Goal: Transaction & Acquisition: Purchase product/service

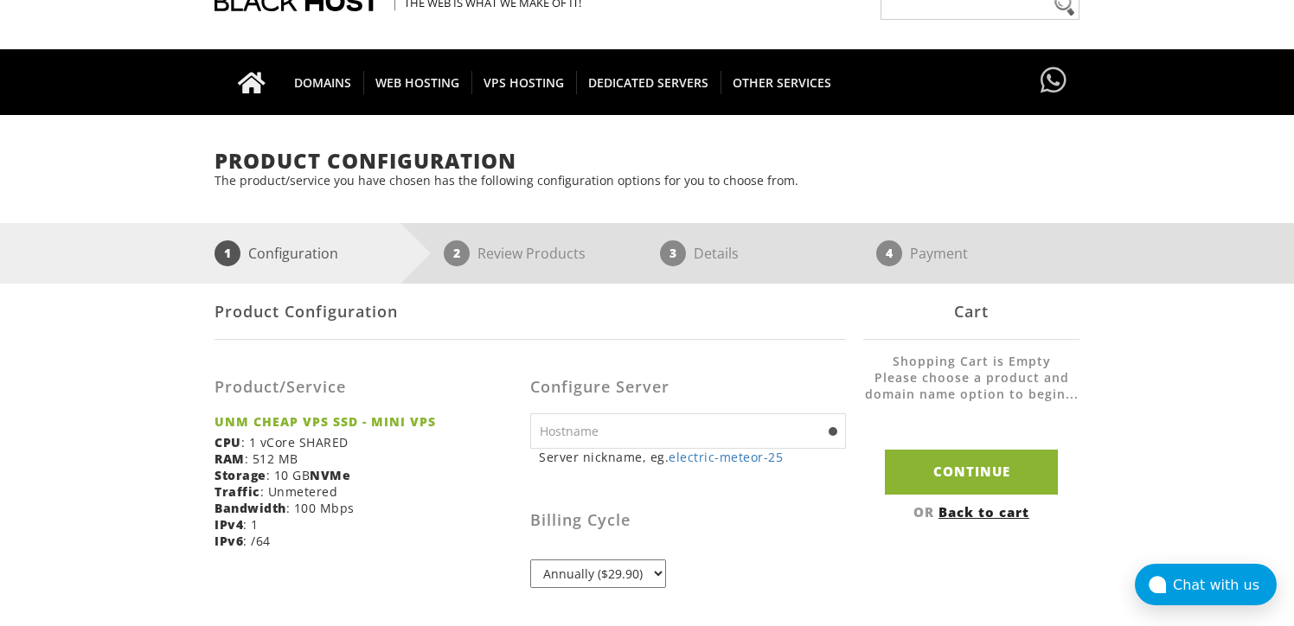
click at [636, 442] on input "text" at bounding box center [688, 430] width 316 height 35
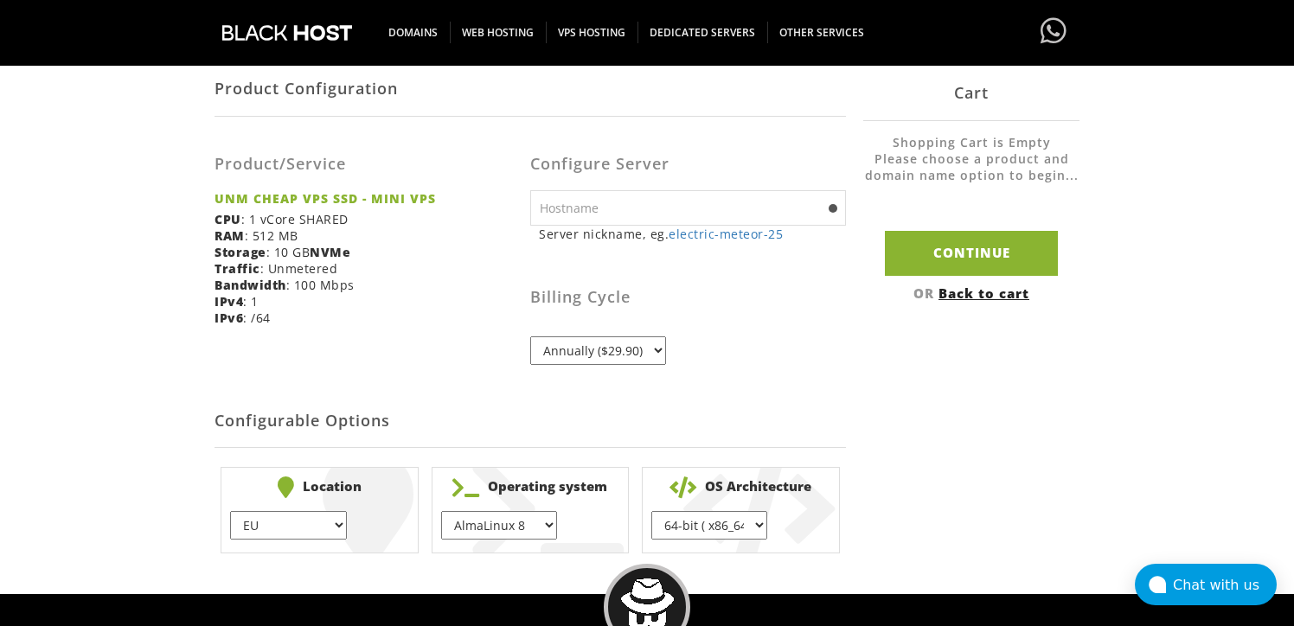
scroll to position [310, 0]
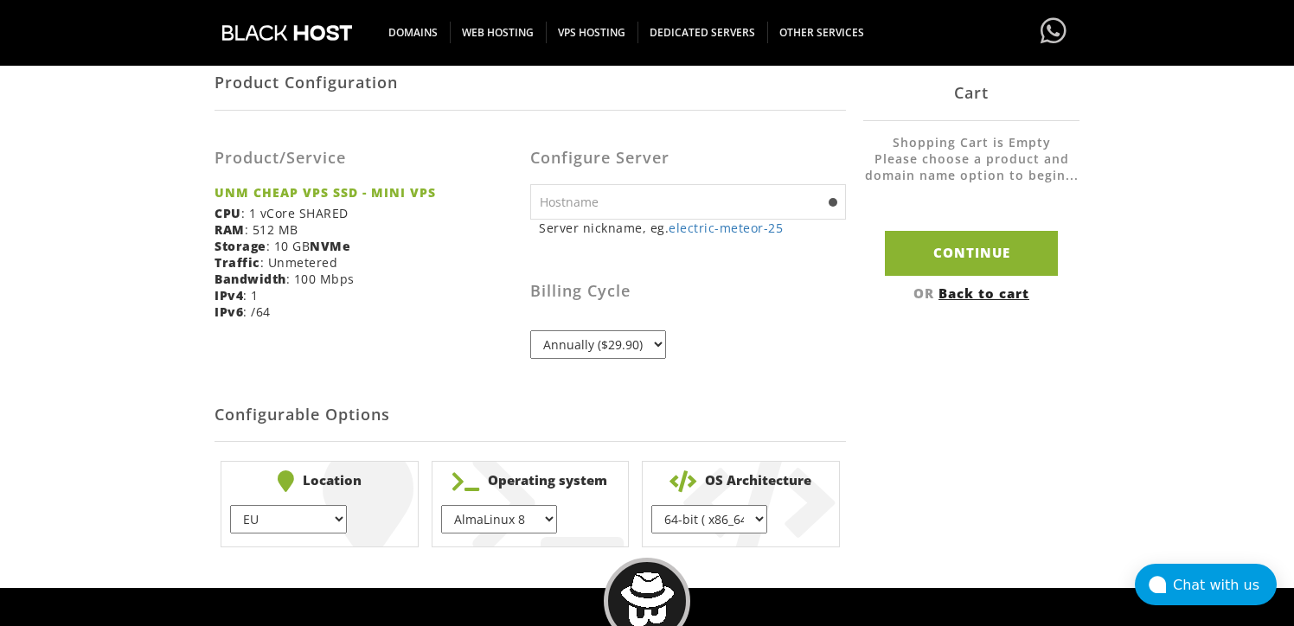
click at [286, 529] on select "EU } USA } London } Amsterdam } Vienna } Chicago }" at bounding box center [288, 519] width 116 height 29
click at [230, 505] on select "EU } USA } London } Amsterdam } Vienna } Chicago }" at bounding box center [288, 519] width 116 height 29
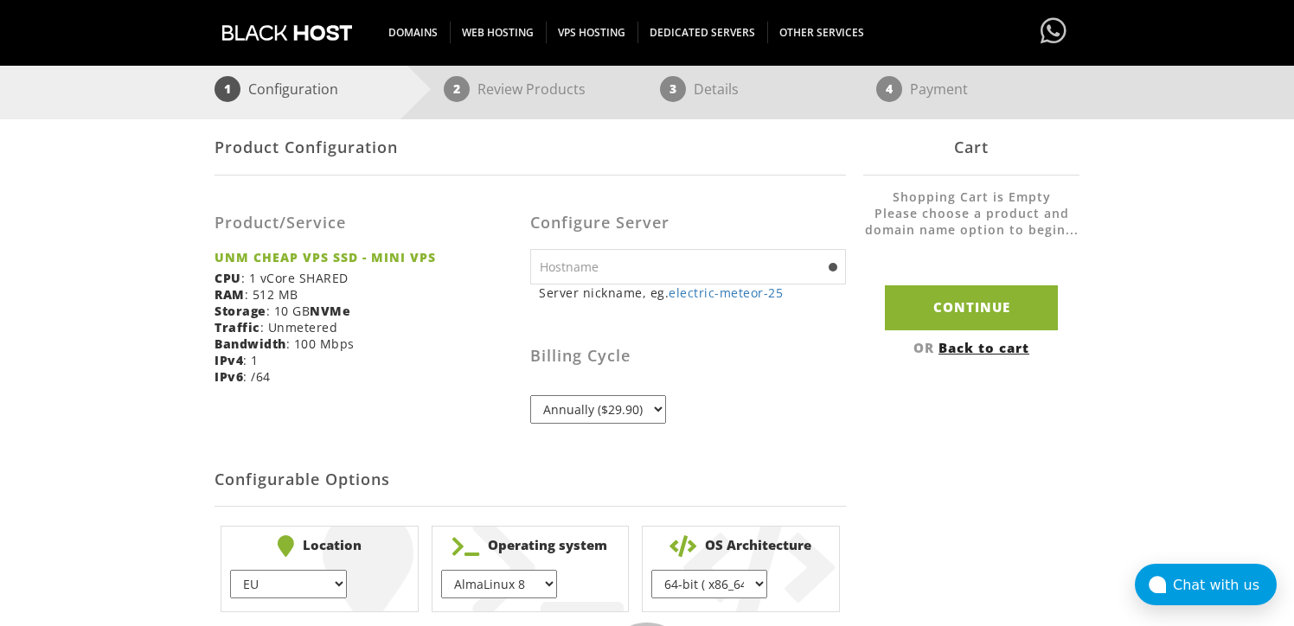
scroll to position [236, 0]
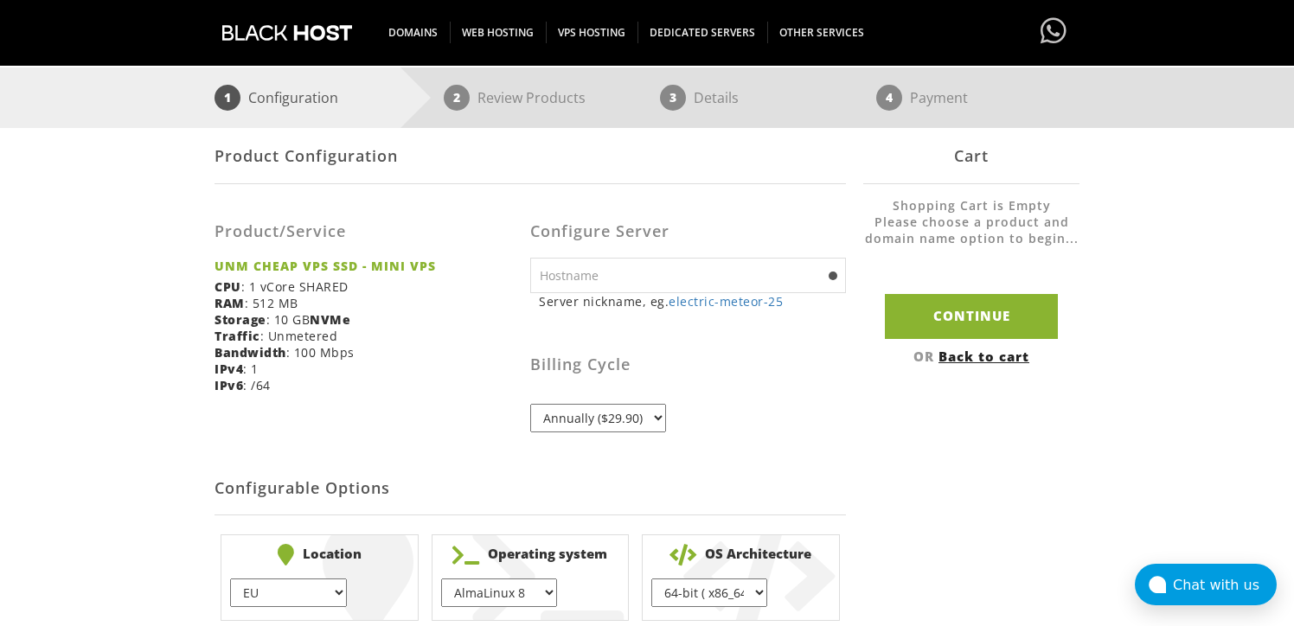
click at [640, 274] on input "text" at bounding box center [688, 275] width 316 height 35
click at [607, 409] on select "Annually ($29.90)" at bounding box center [598, 418] width 136 height 29
click at [530, 404] on select "Annually ($29.90)" at bounding box center [598, 418] width 136 height 29
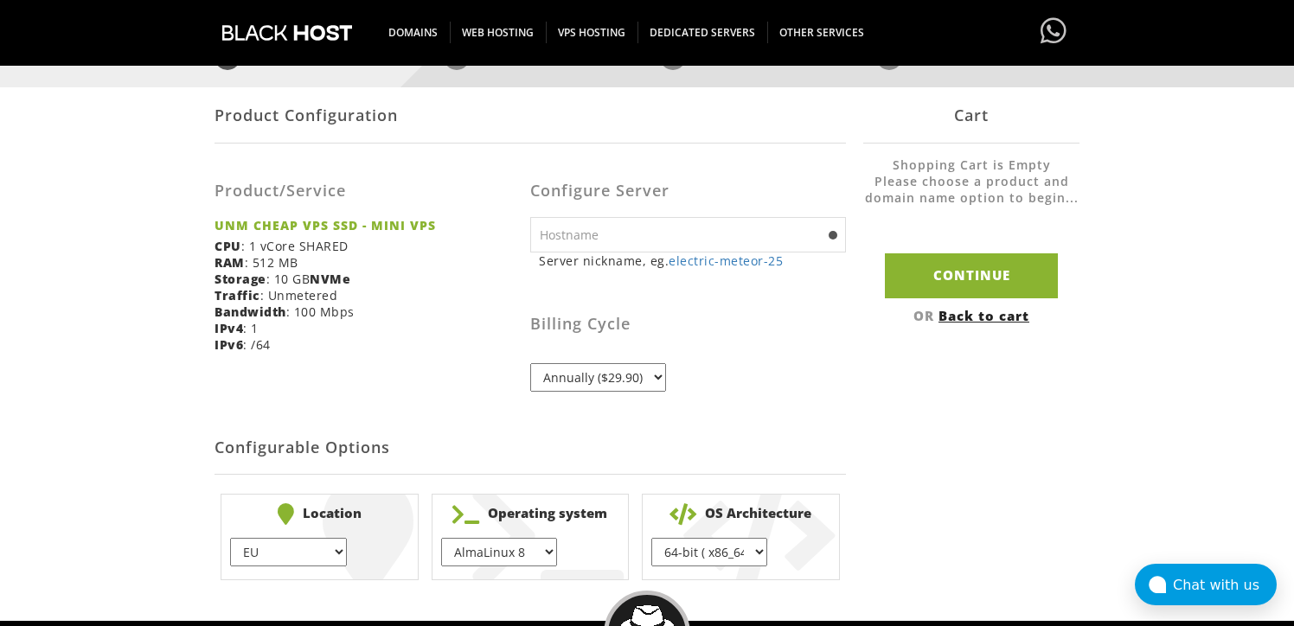
scroll to position [308, 0]
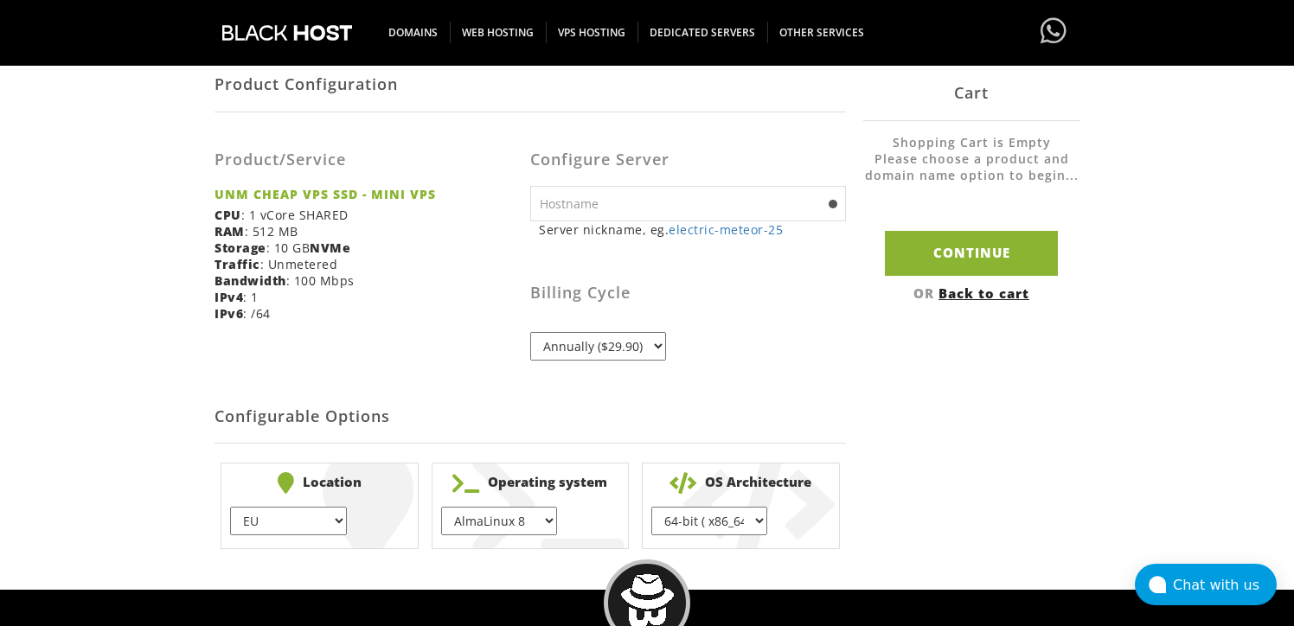
click at [751, 208] on input "text" at bounding box center [688, 203] width 316 height 35
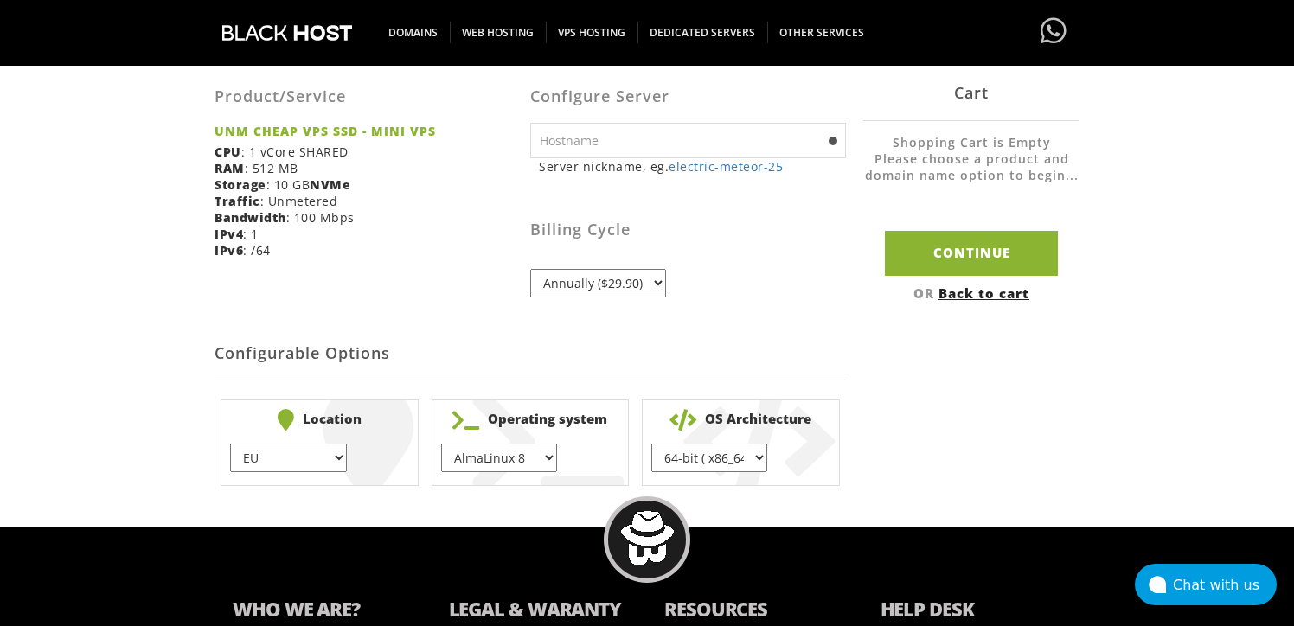
scroll to position [374, 0]
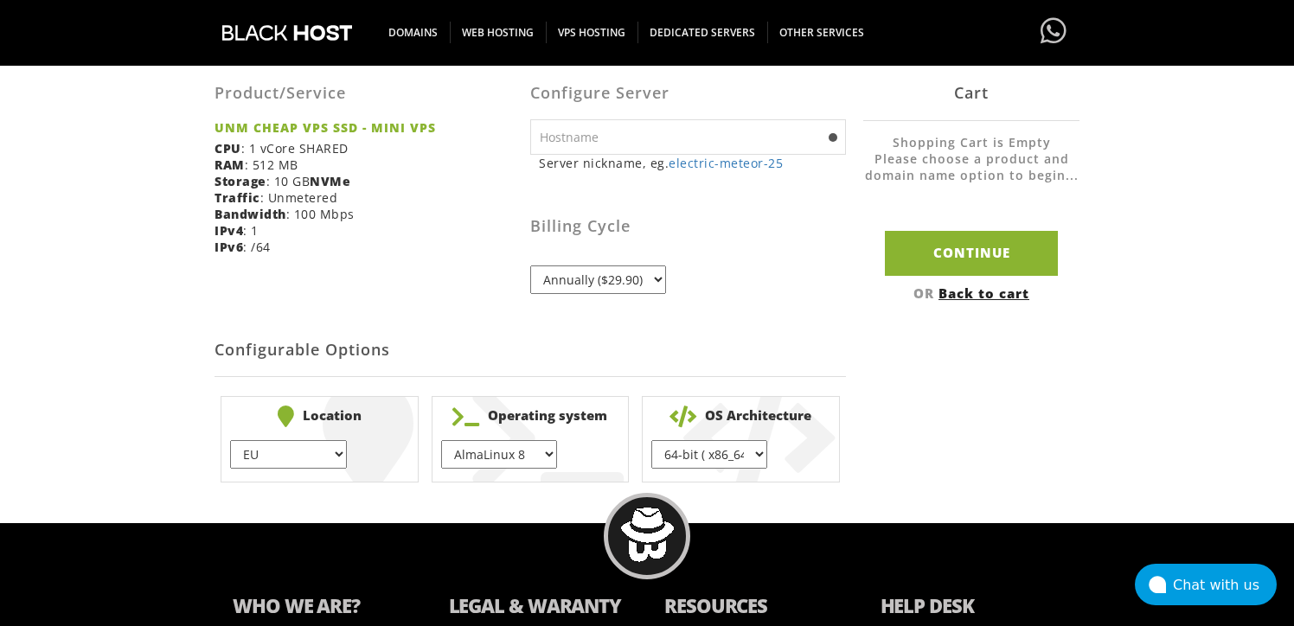
click at [537, 457] on select "AlmaLinux 8 } AlmaLinux 9 } AlmaLinux 10 } Rocky Linux 8 } CentOS 7 } CentOS 8 …" at bounding box center [499, 454] width 116 height 29
select select "1223"
click at [441, 440] on select "AlmaLinux 8 } AlmaLinux 9 } AlmaLinux 10 } Rocky Linux 8 } CentOS 7 } CentOS 8 …" at bounding box center [499, 454] width 116 height 29
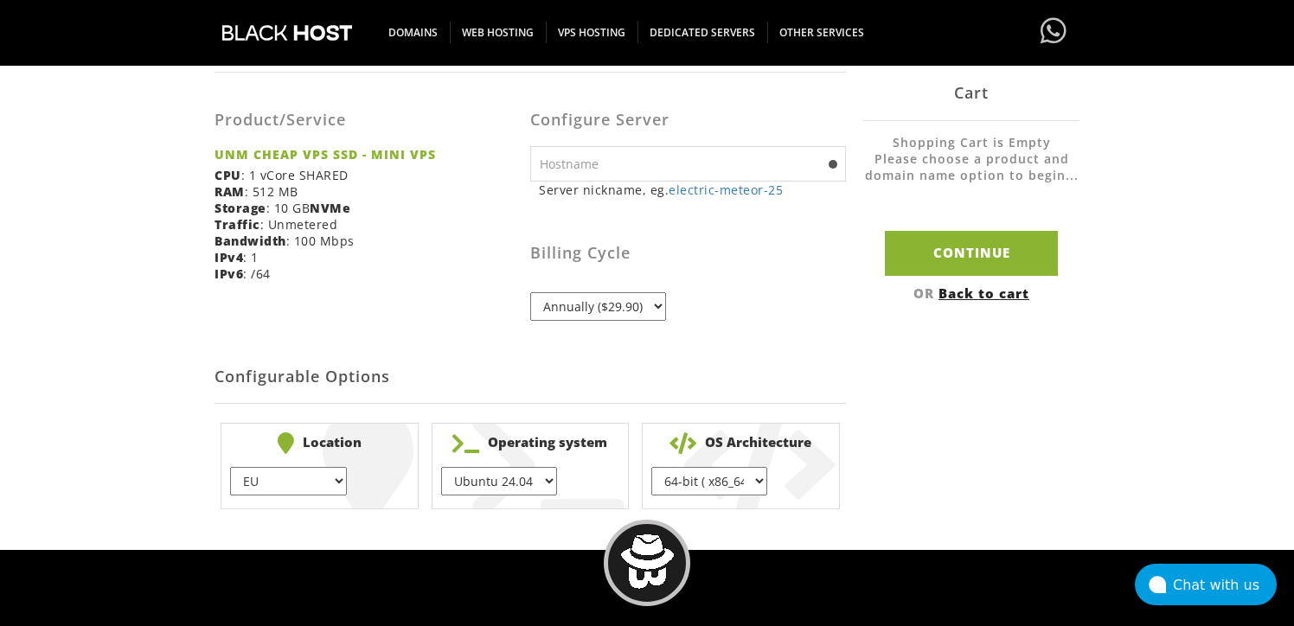
scroll to position [387, 0]
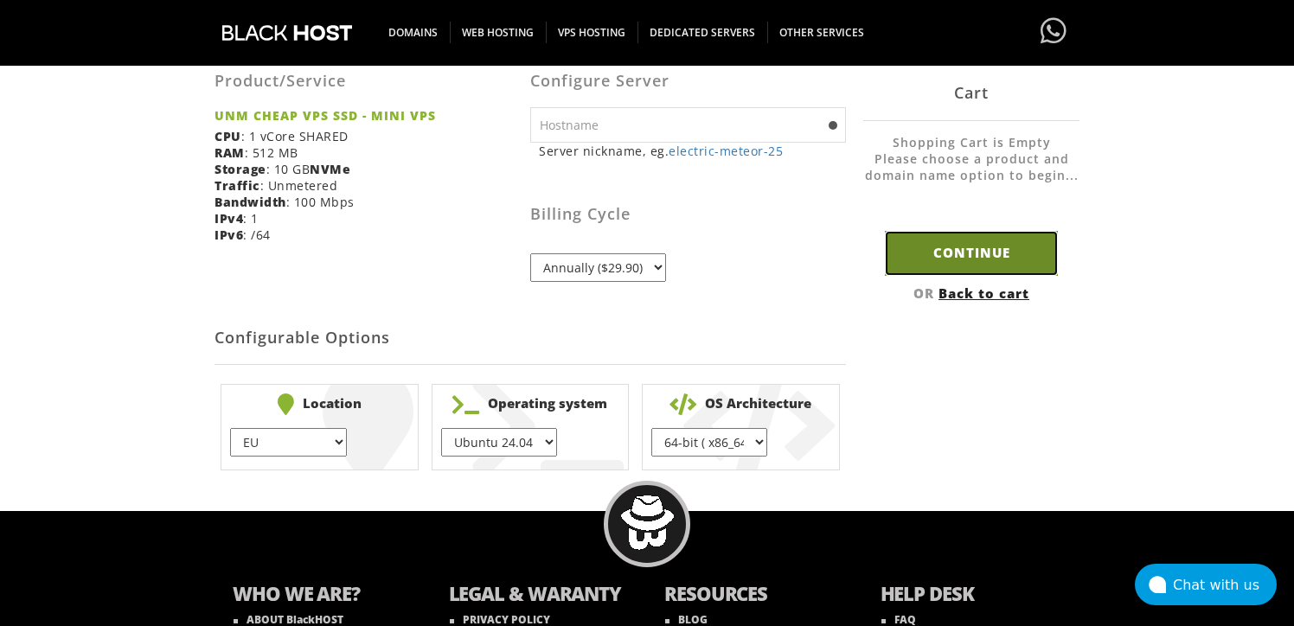
click at [937, 255] on input "Continue" at bounding box center [971, 253] width 173 height 44
type input "electric-meteor-25"
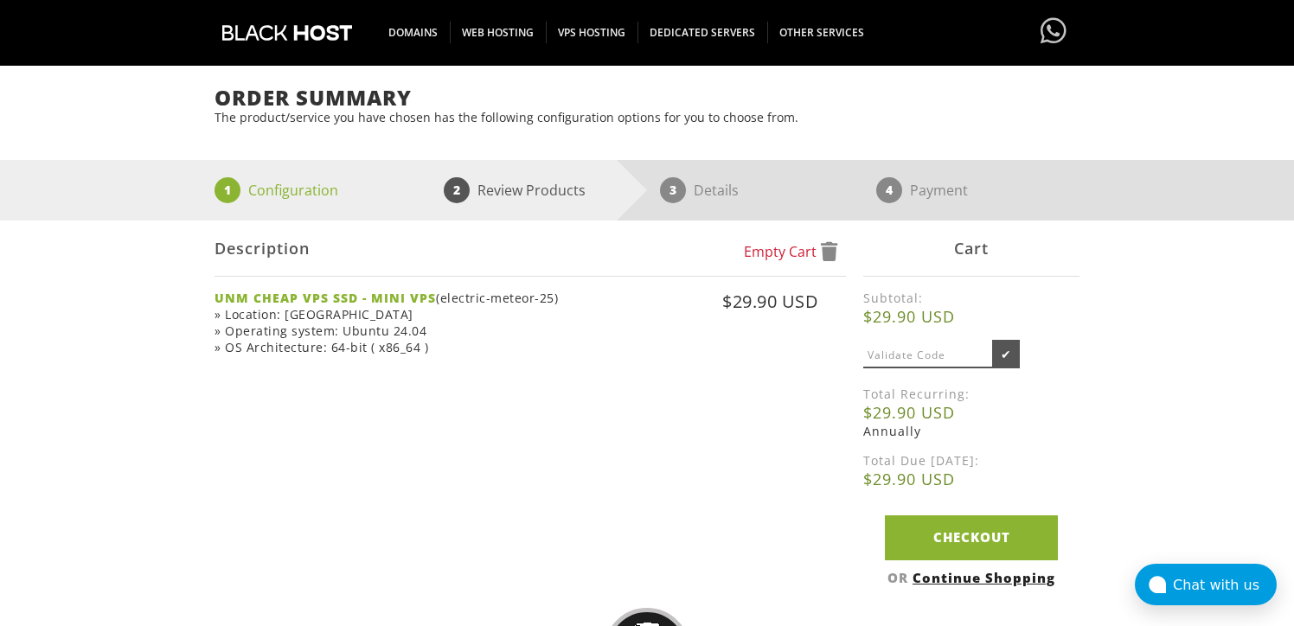
scroll to position [143, 0]
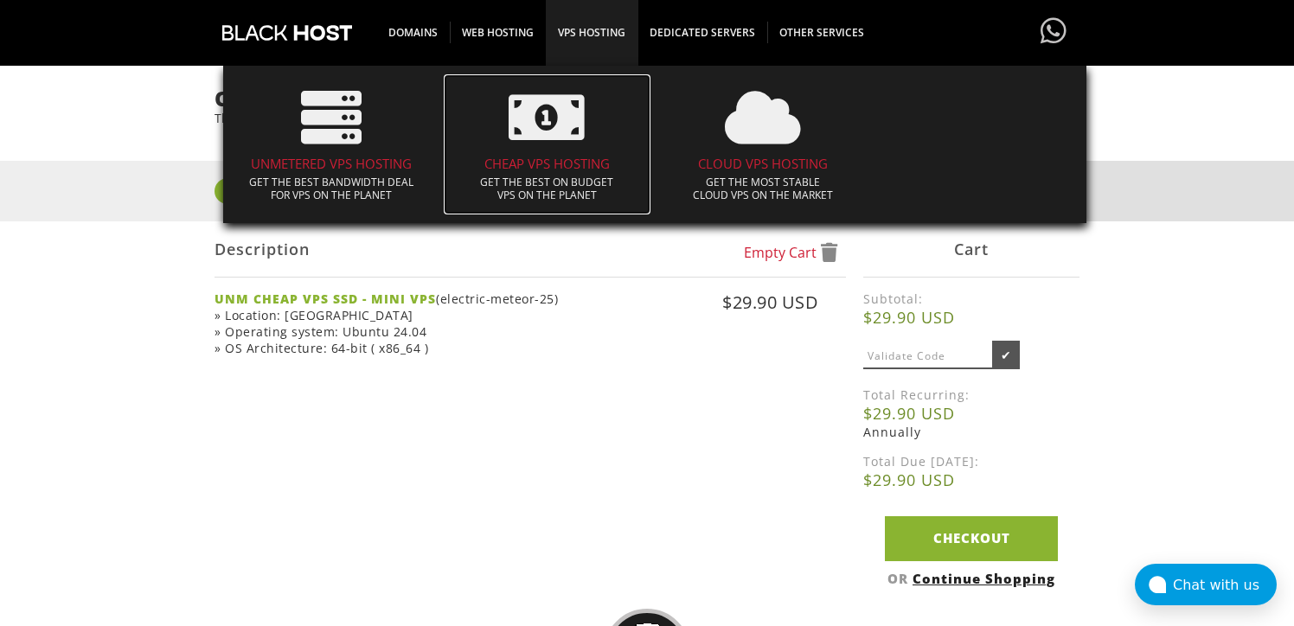
click at [533, 181] on p "Get the best on budget VPS on the planet" at bounding box center [547, 189] width 190 height 26
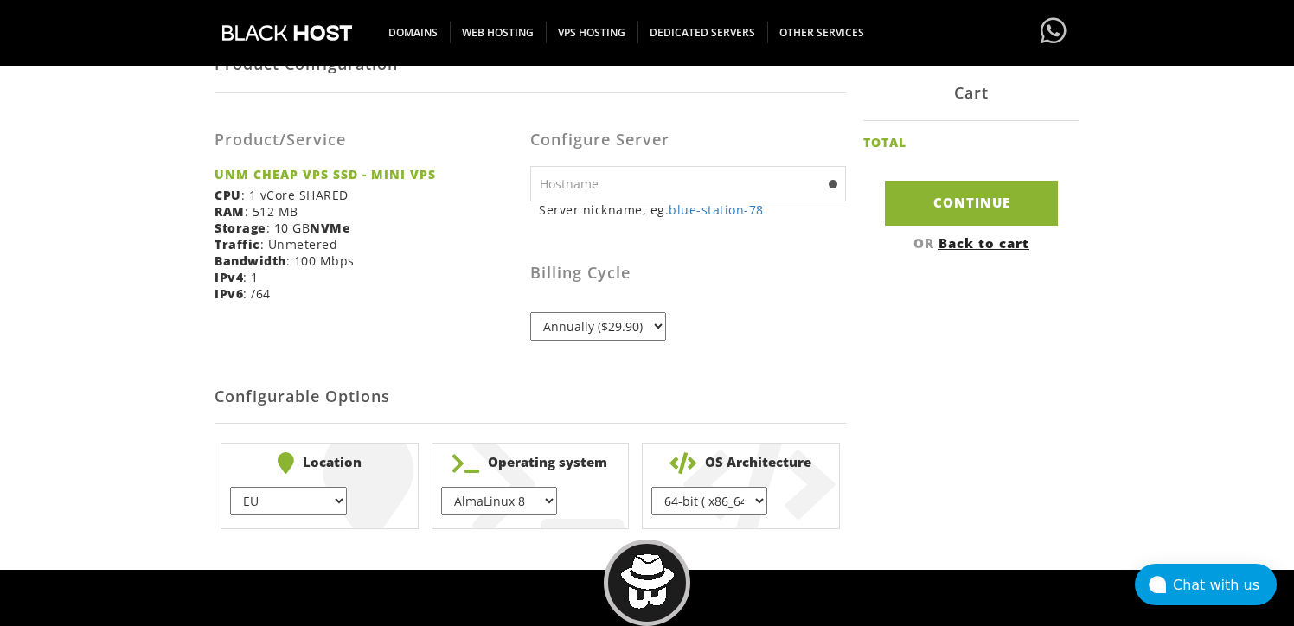
scroll to position [329, 0]
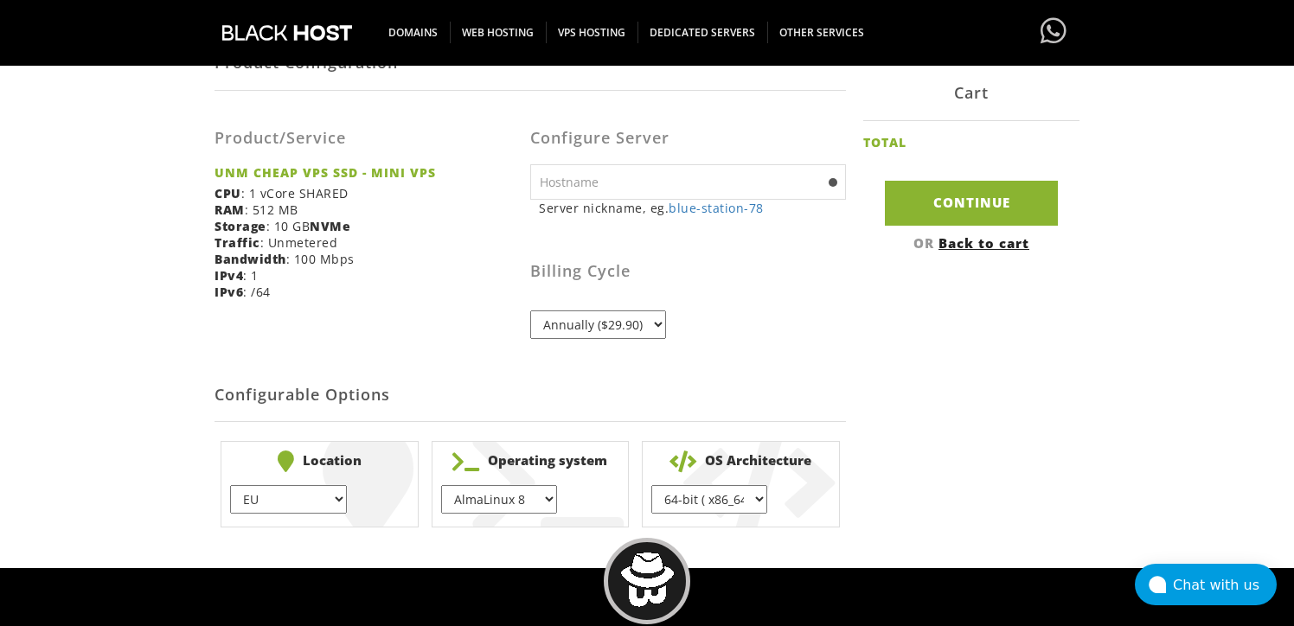
click at [310, 496] on select "EU } USA } London } Amsterdam } Vienna } Chicago }" at bounding box center [288, 499] width 116 height 29
click at [591, 327] on select "Annually ($29.90)" at bounding box center [598, 324] width 136 height 29
click at [623, 321] on select "Annually ($29.90)" at bounding box center [598, 324] width 136 height 29
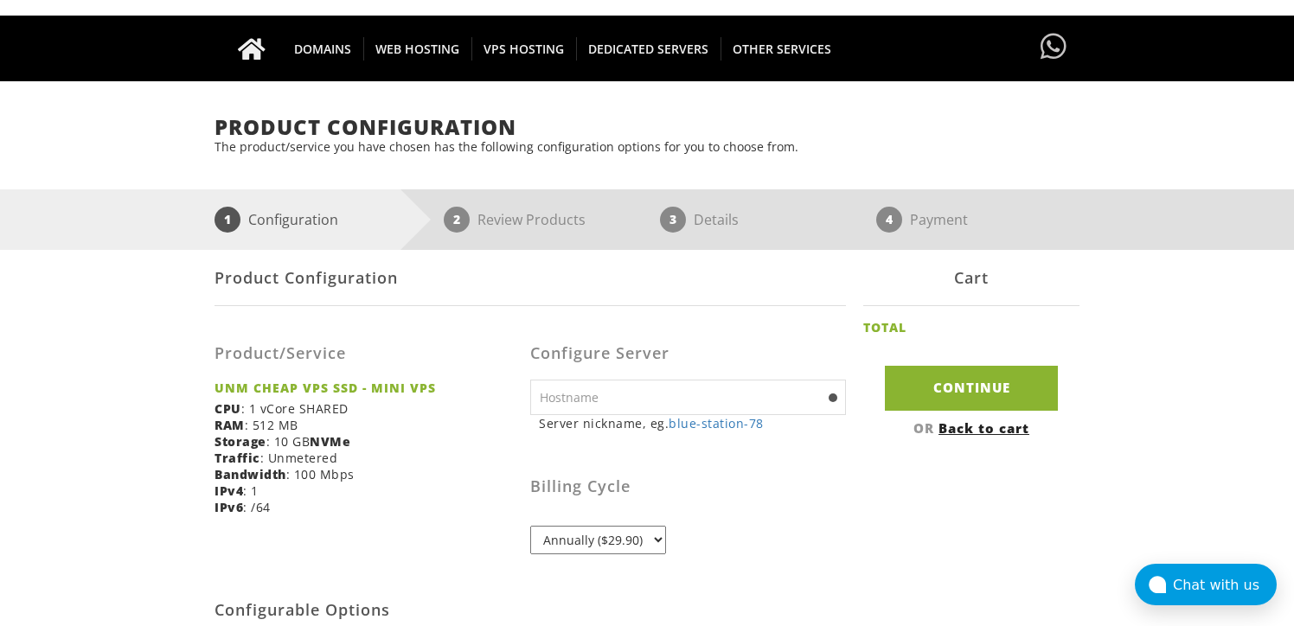
scroll to position [115, 0]
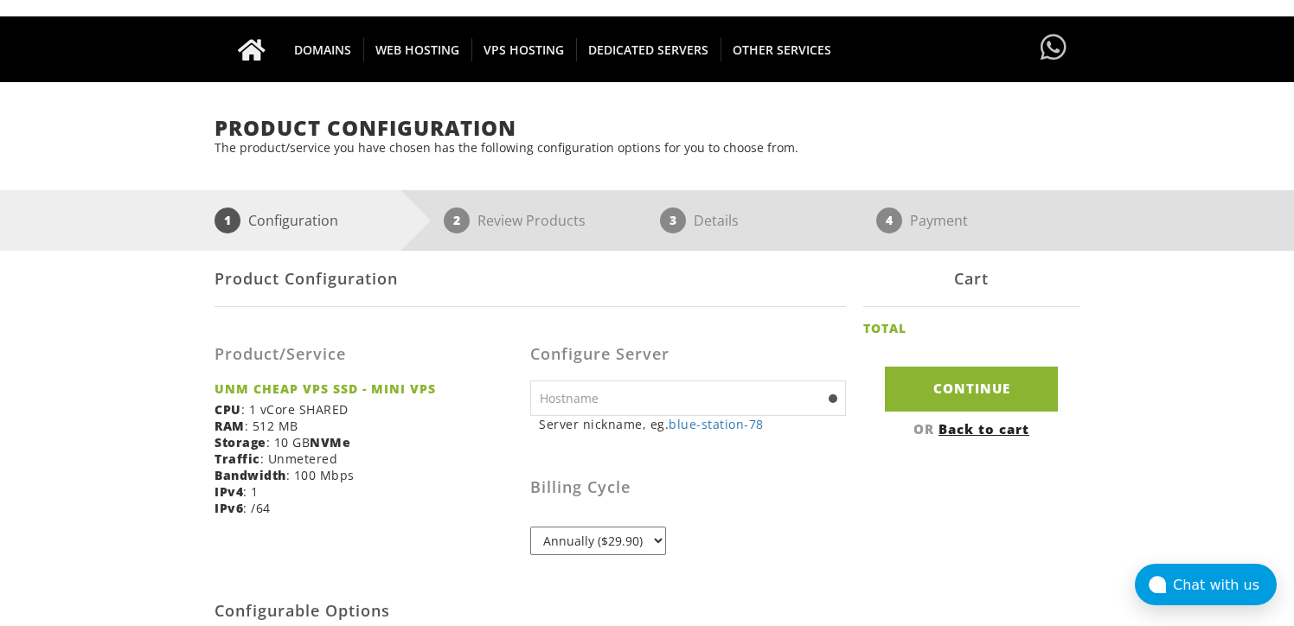
click at [693, 387] on input "text" at bounding box center [688, 397] width 316 height 35
click at [869, 540] on div "Product Configuration Product/Service UNM CHEAP VPS SSD - MINI VPS CPU : 1 vCor…" at bounding box center [646, 500] width 865 height 499
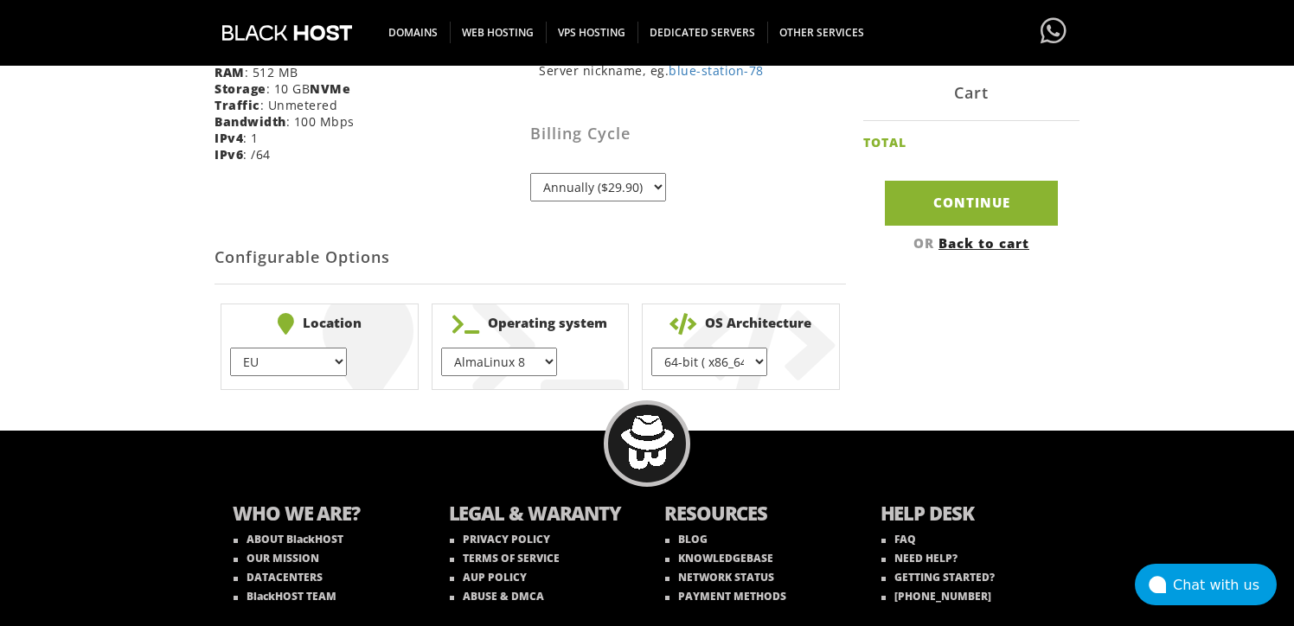
scroll to position [520, 0]
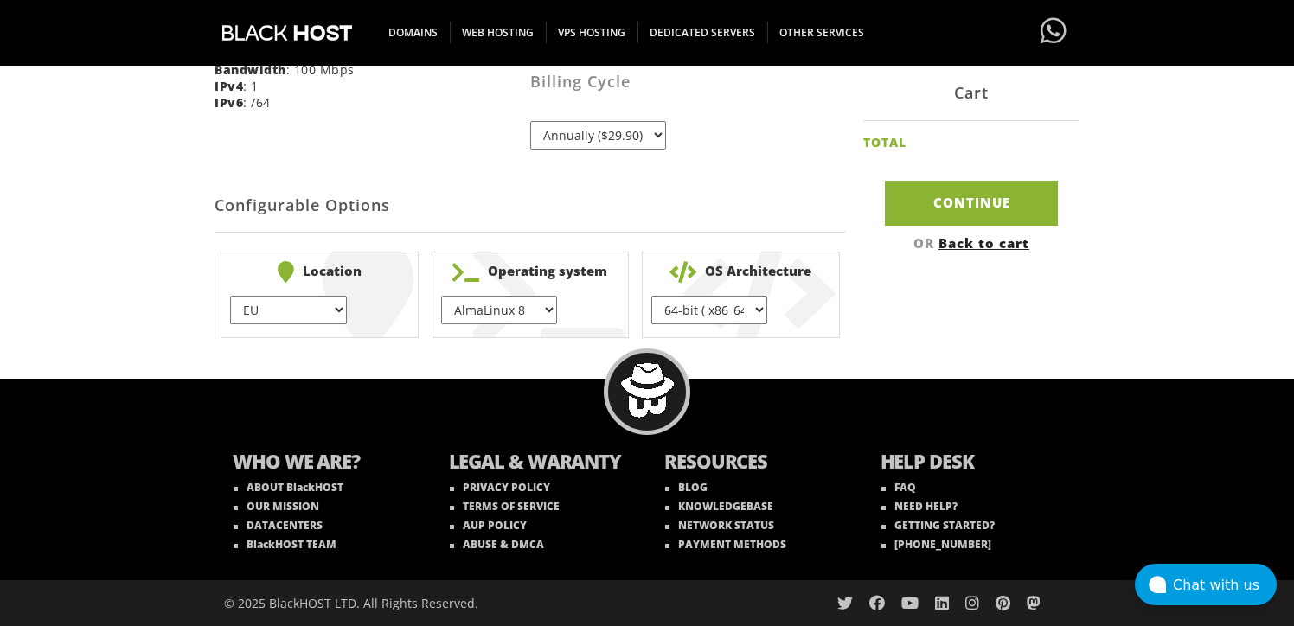
click at [693, 318] on select "64-bit ( x86_64 ) } 32-bit ( i686 ) }" at bounding box center [709, 310] width 116 height 29
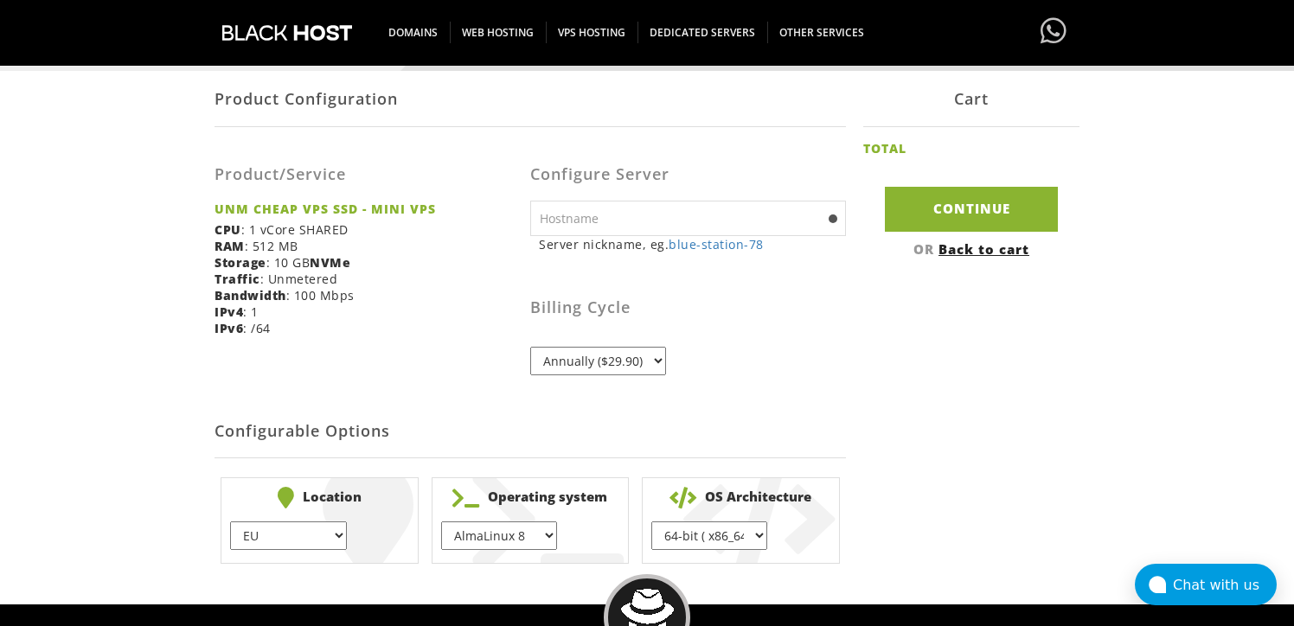
scroll to position [270, 0]
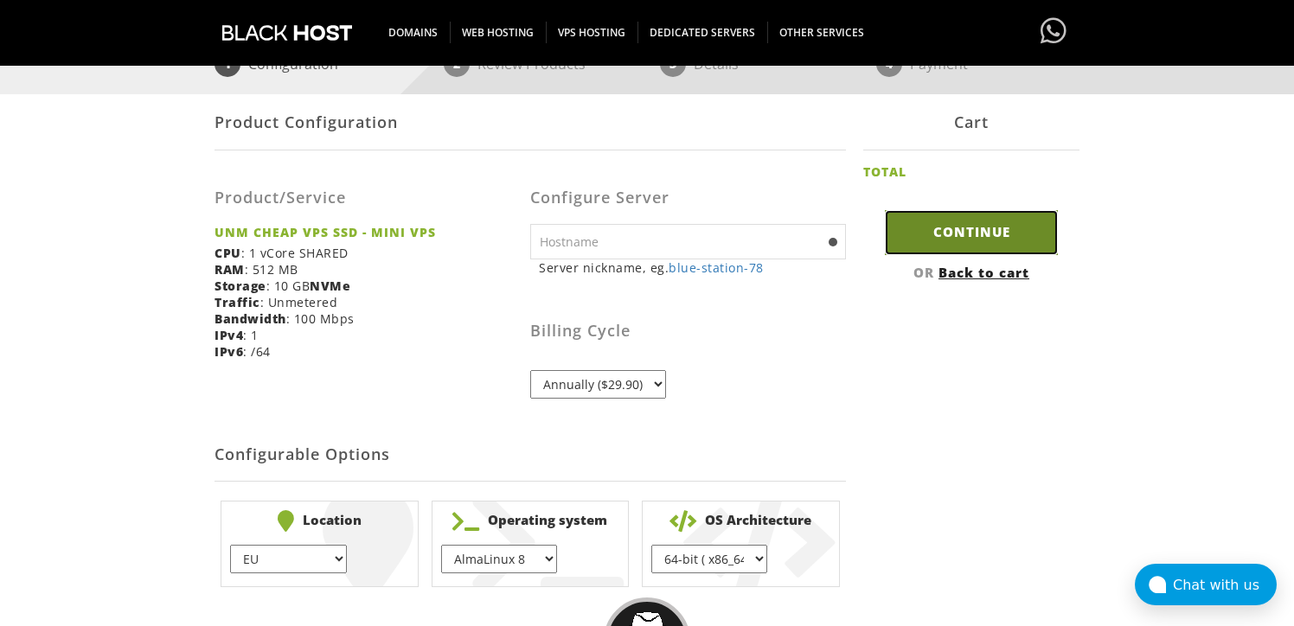
click at [947, 228] on input "Continue" at bounding box center [971, 232] width 173 height 44
type input "blue-station-78"
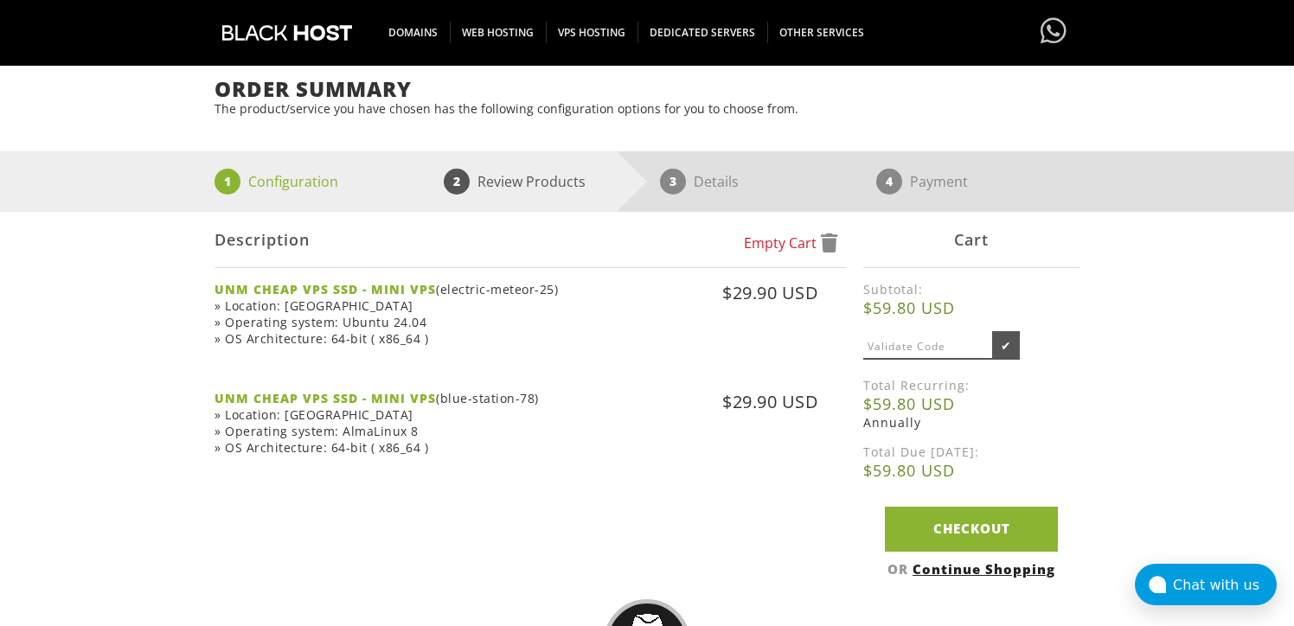
scroll to position [164, 0]
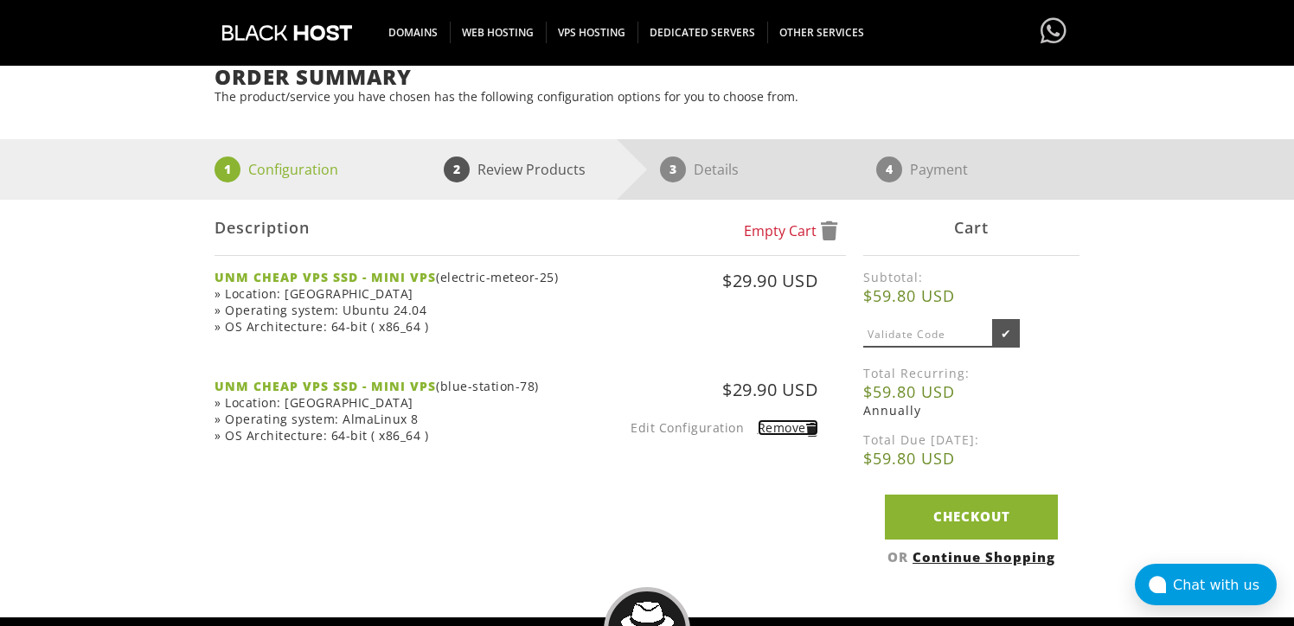
click at [796, 434] on link "Remove" at bounding box center [788, 427] width 61 height 16
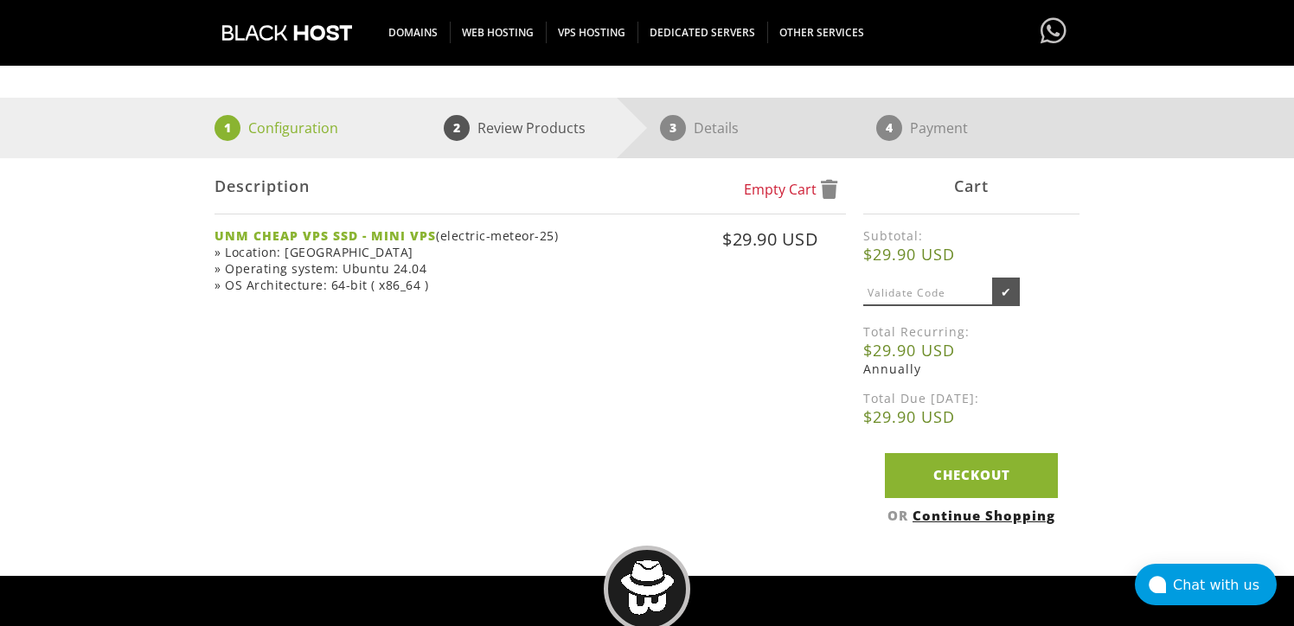
scroll to position [208, 0]
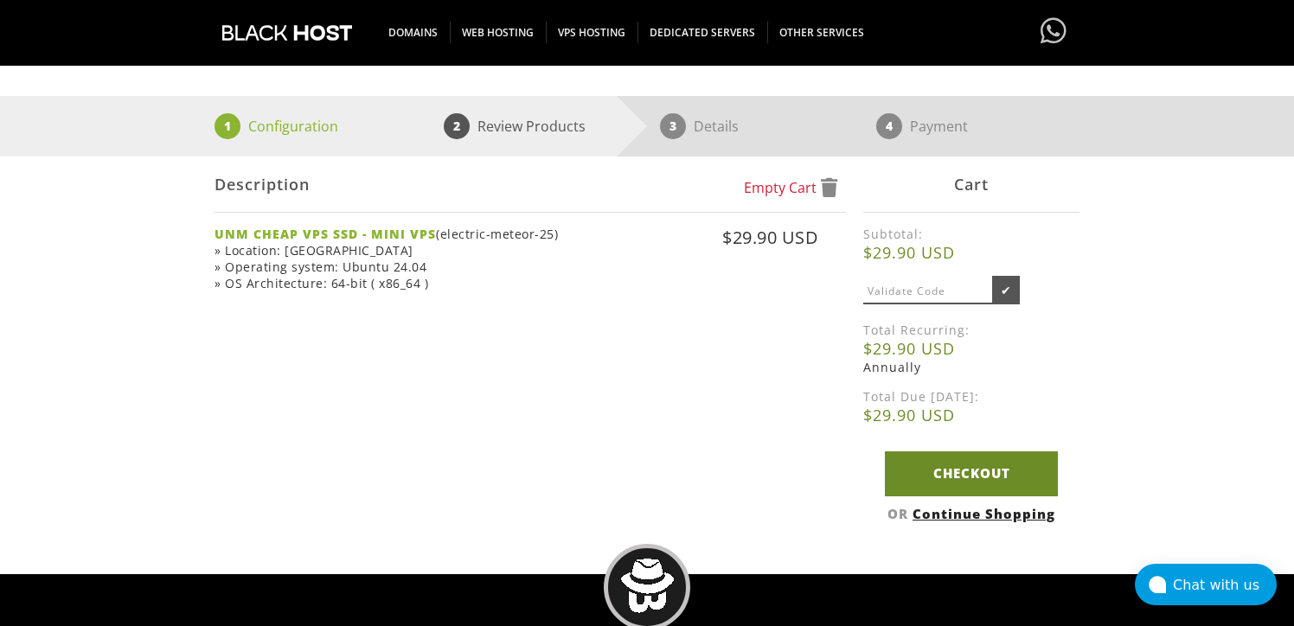
click at [975, 473] on link "Checkout" at bounding box center [971, 473] width 173 height 44
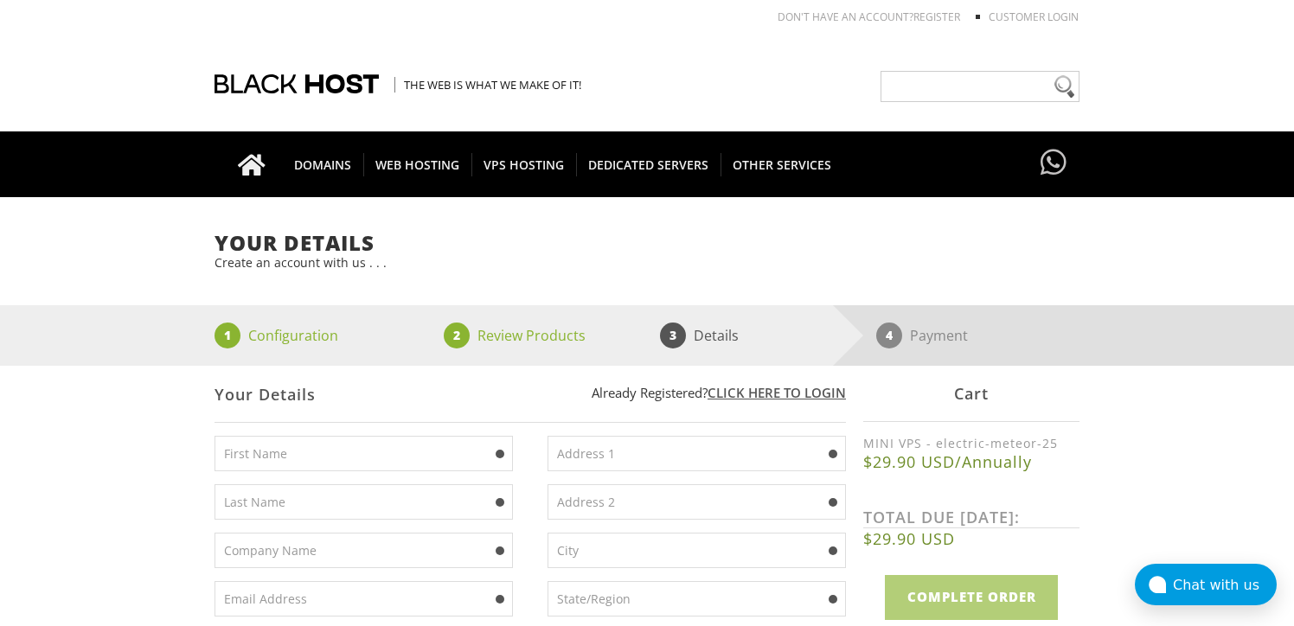
click at [381, 465] on input "text" at bounding box center [363, 453] width 298 height 35
type input "[PERSON_NAME]"
type input "Gunich"
type input "[PERSON_NAME][EMAIL_ADDRESS][DOMAIN_NAME]"
type input "[STREET_ADDRESS]"
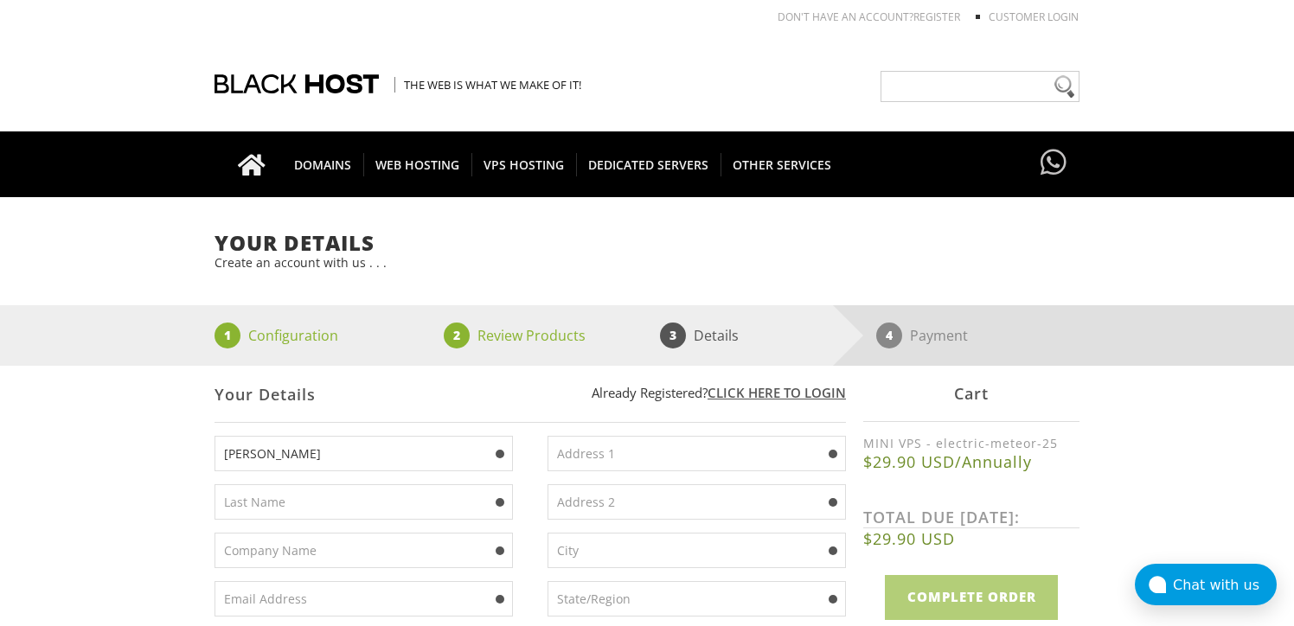
type input "[GEOGRAPHIC_DATA]"
type input "10117"
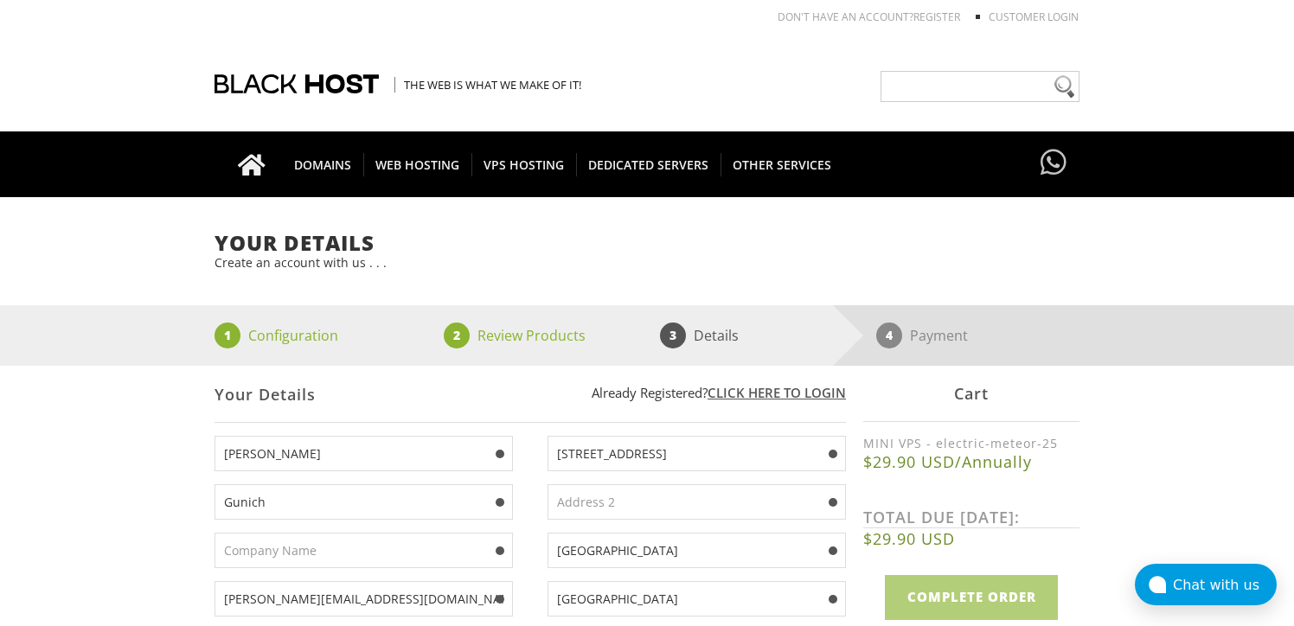
select select "DE"
type input "017687940564"
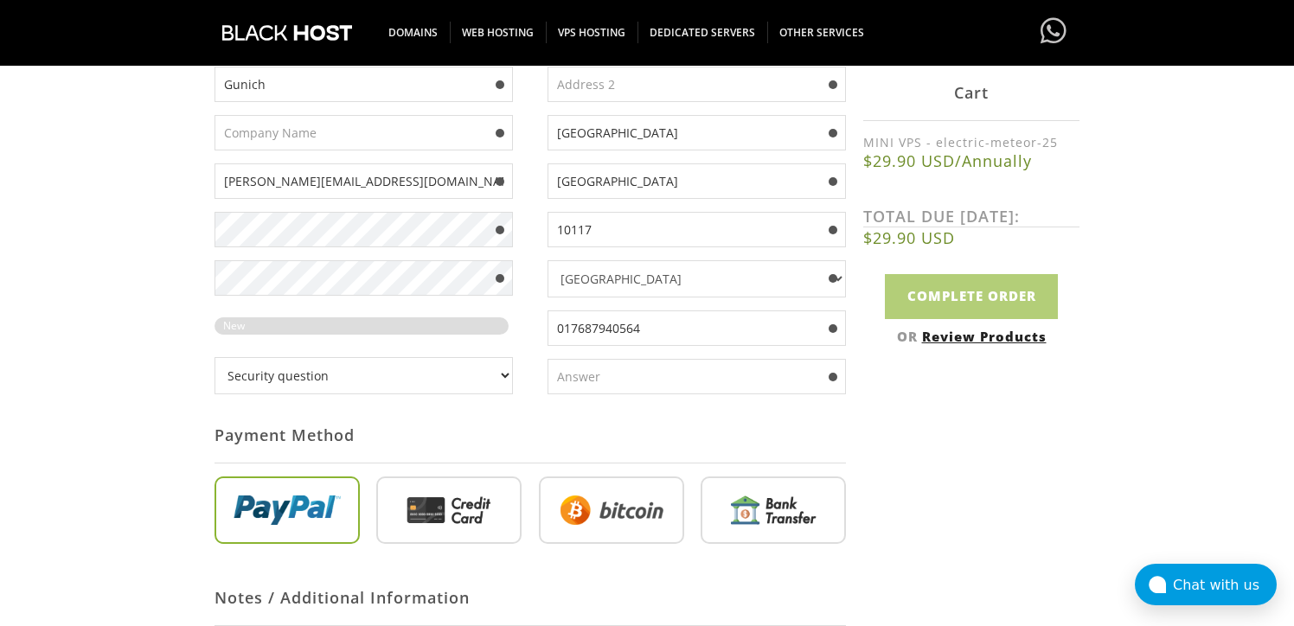
scroll to position [419, 0]
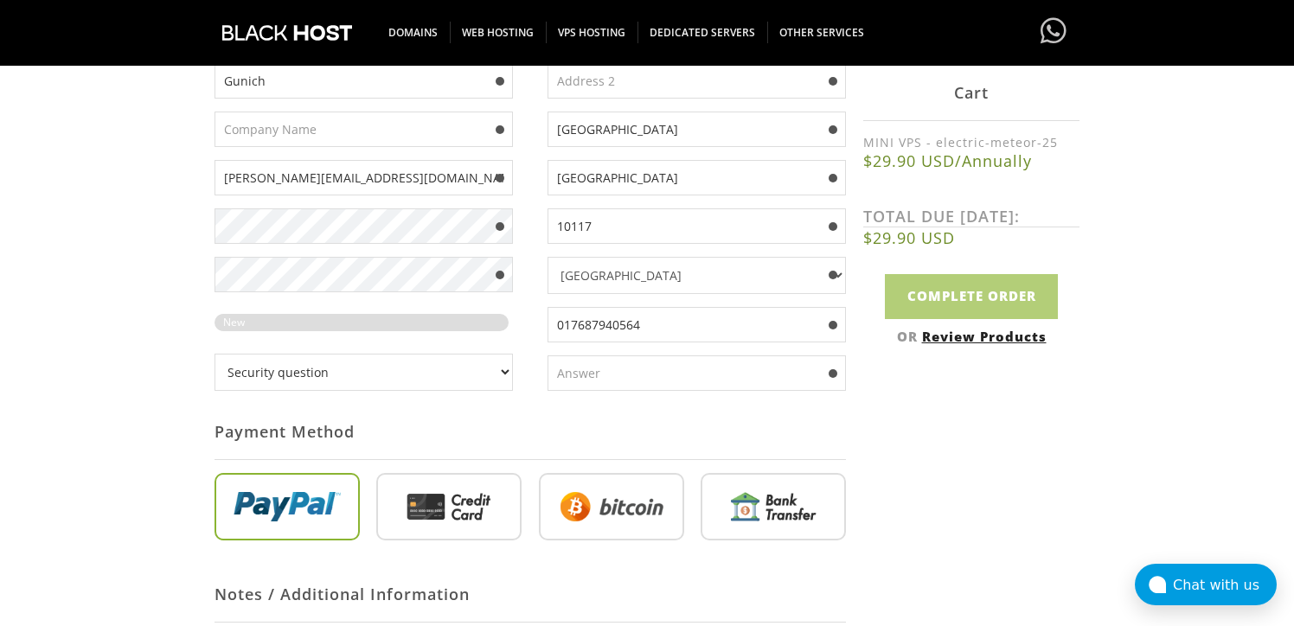
click at [484, 511] on input "radio" at bounding box center [448, 509] width 145 height 67
radio input "true"
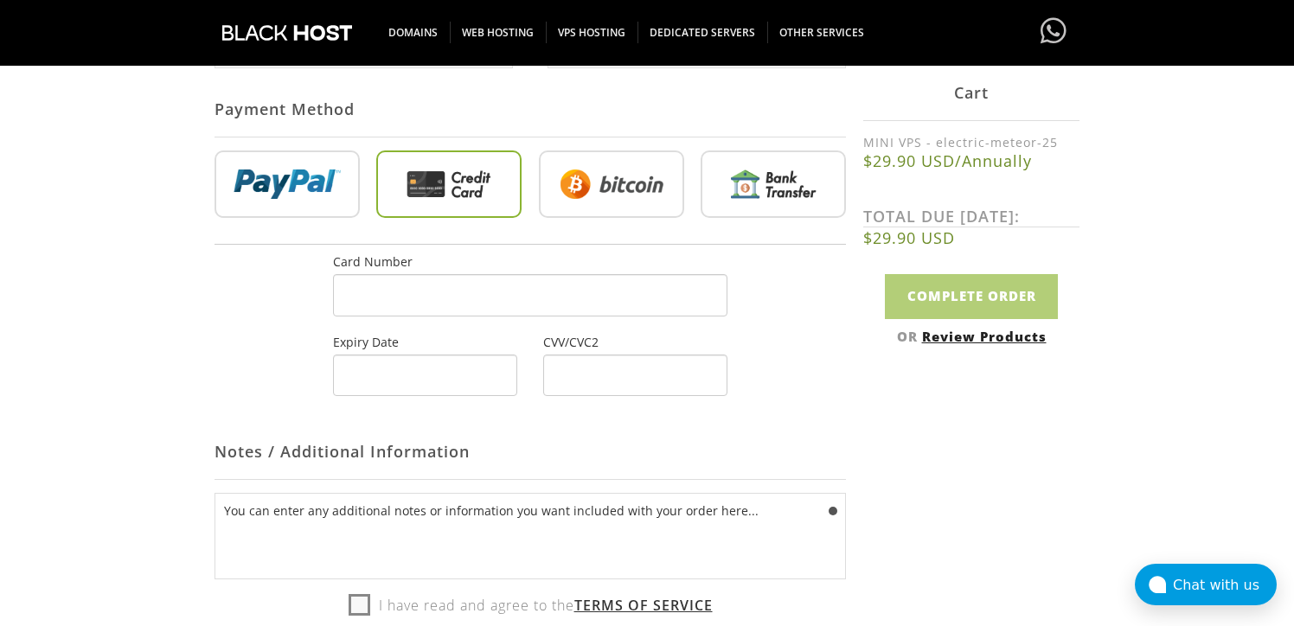
scroll to position [767, 0]
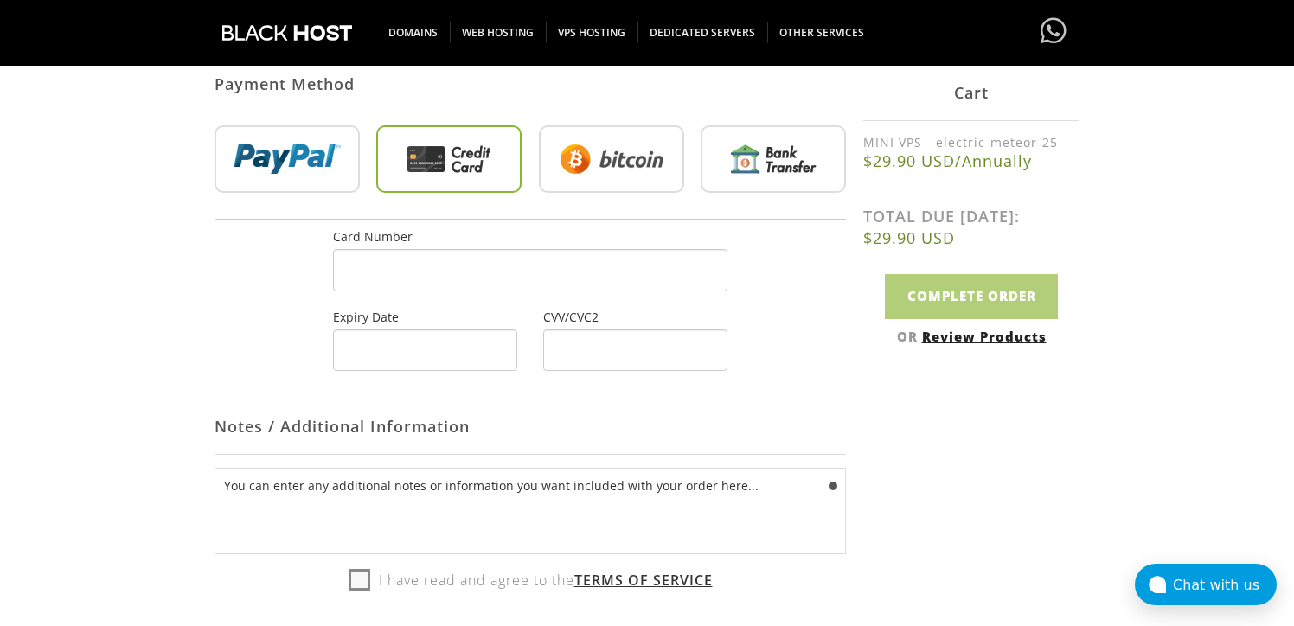
click at [357, 583] on label "I have read and agree to the Terms of Service" at bounding box center [530, 580] width 364 height 26
checkbox input "true"
click at [948, 294] on input "Complete Order" at bounding box center [971, 296] width 173 height 44
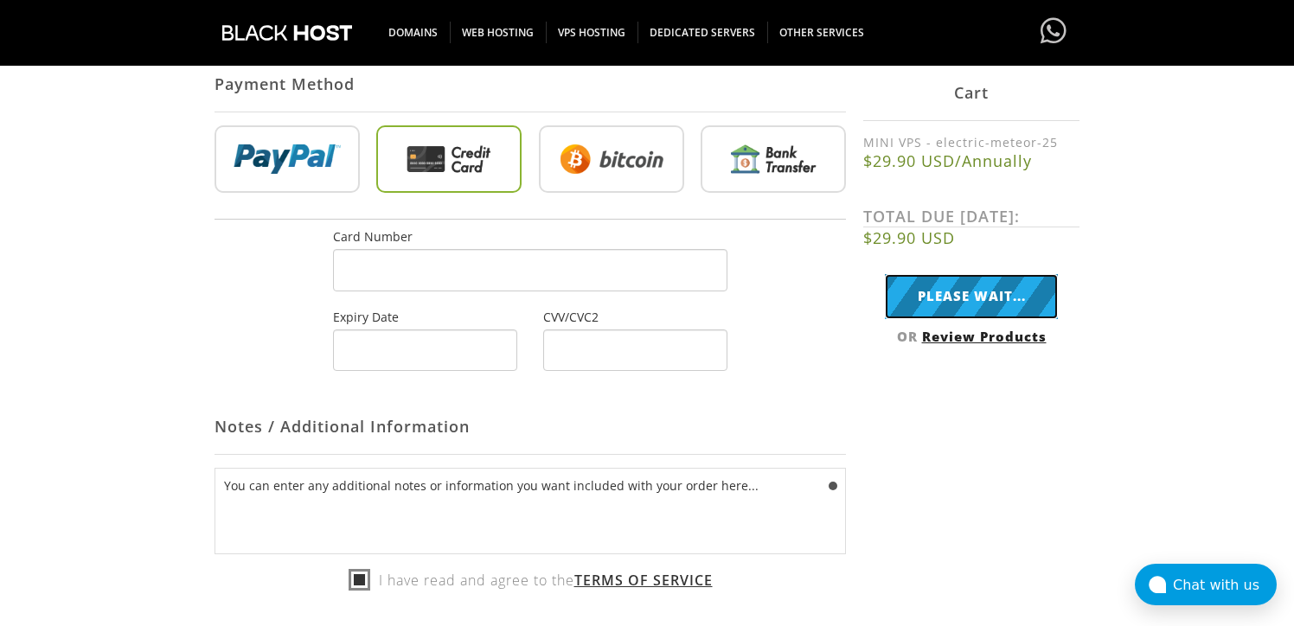
type input "Complete Order"
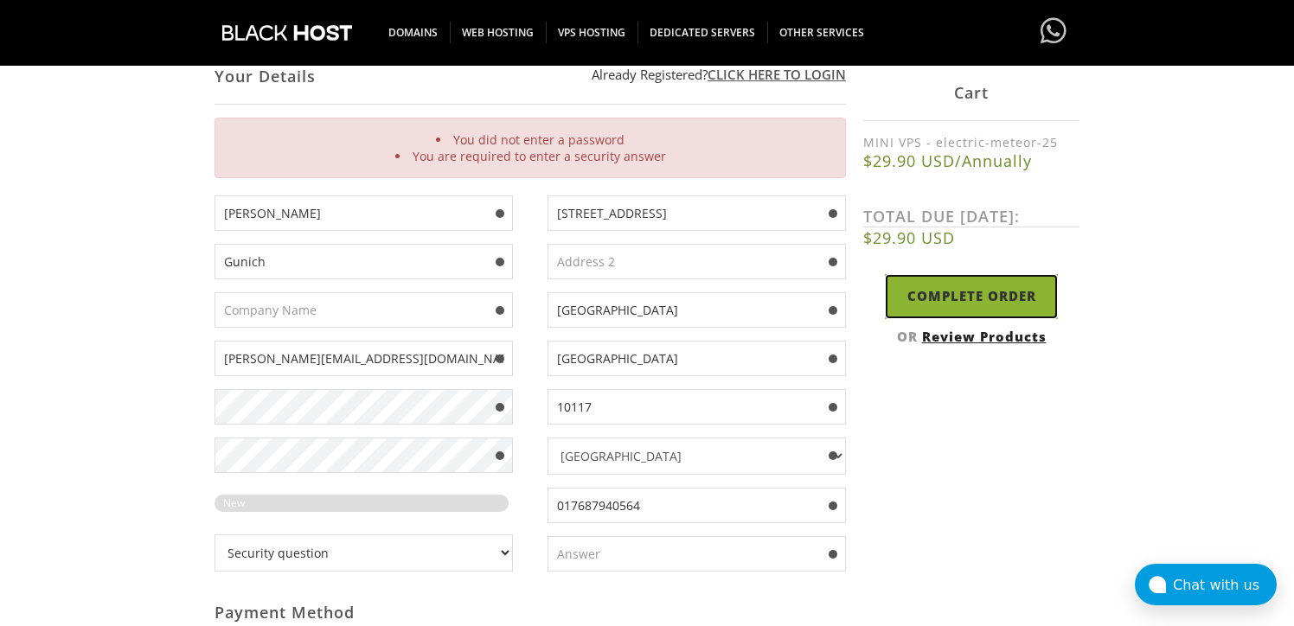
scroll to position [315, 0]
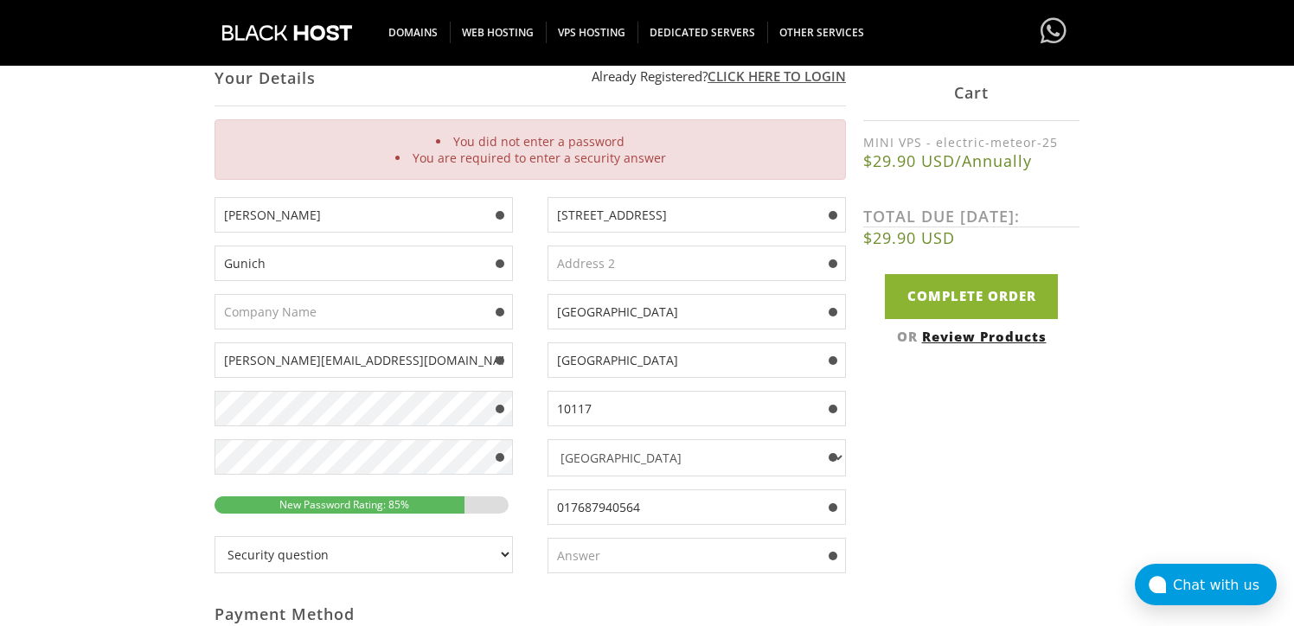
click at [191, 412] on div "Your Details Create an account with us . . . 1 Configuration 2 Review Products …" at bounding box center [647, 553] width 1294 height 1276
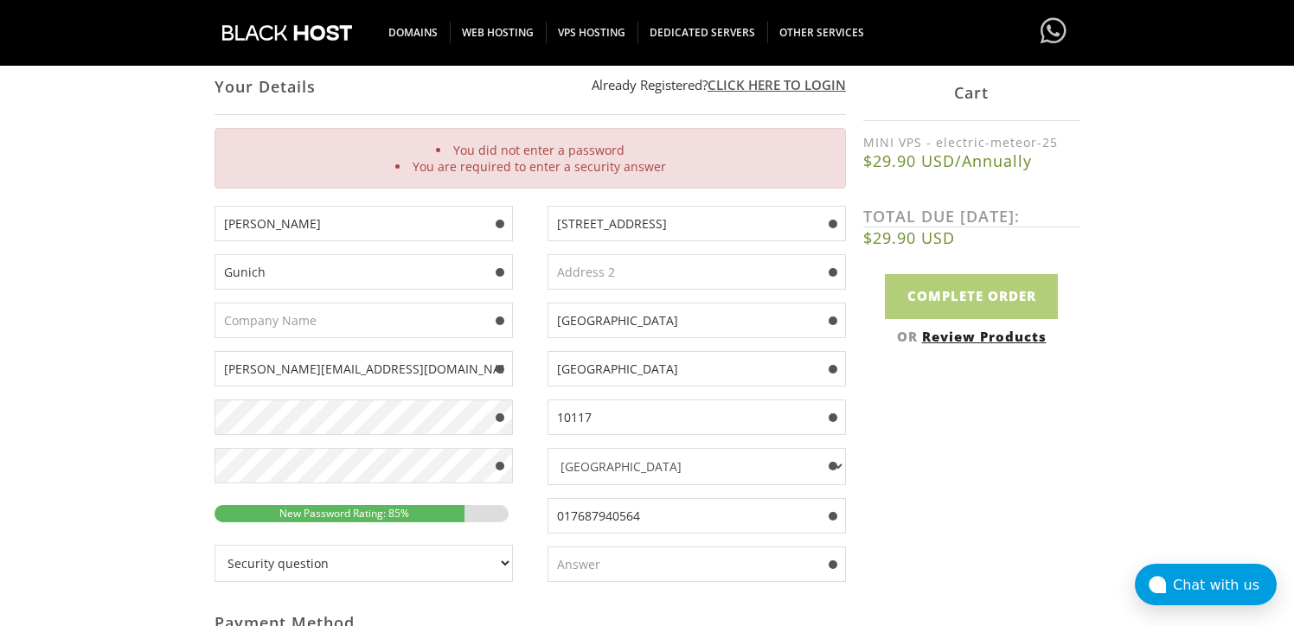
scroll to position [304, 0]
click at [415, 571] on select "Security question What's your favorite color? What is the first name of the per…" at bounding box center [363, 565] width 298 height 37
select select "7"
click at [214, 547] on select "Security question What's your favorite color? What is the first name of the per…" at bounding box center [363, 565] width 298 height 37
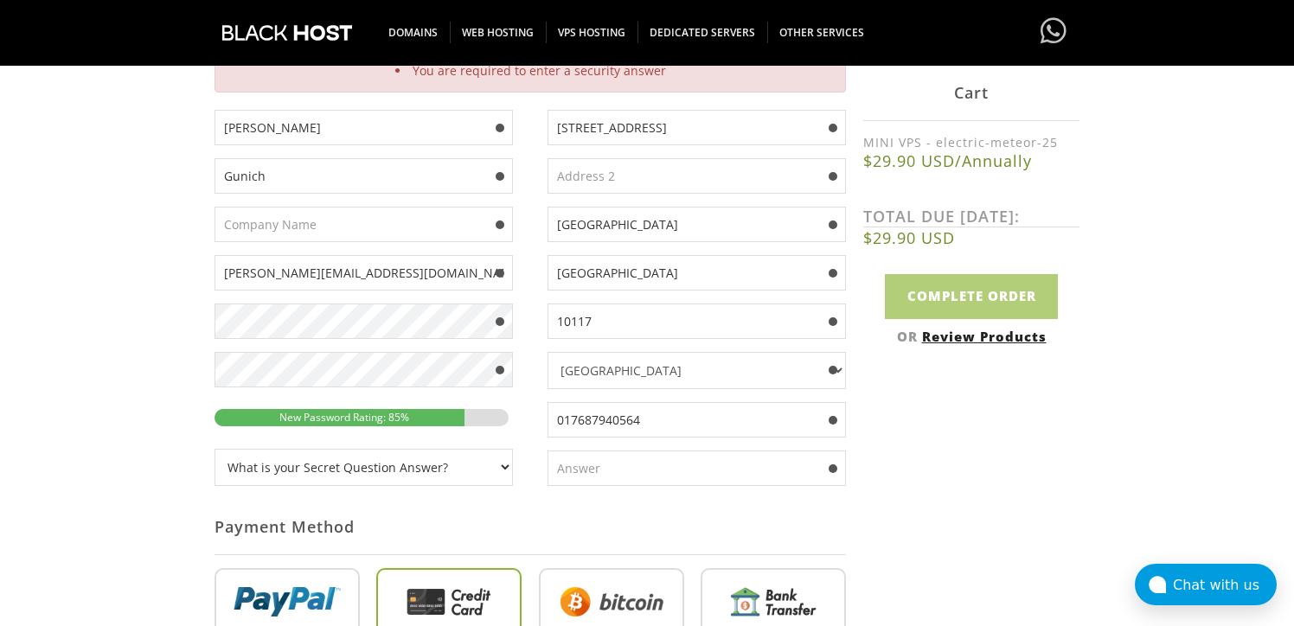
scroll to position [409, 0]
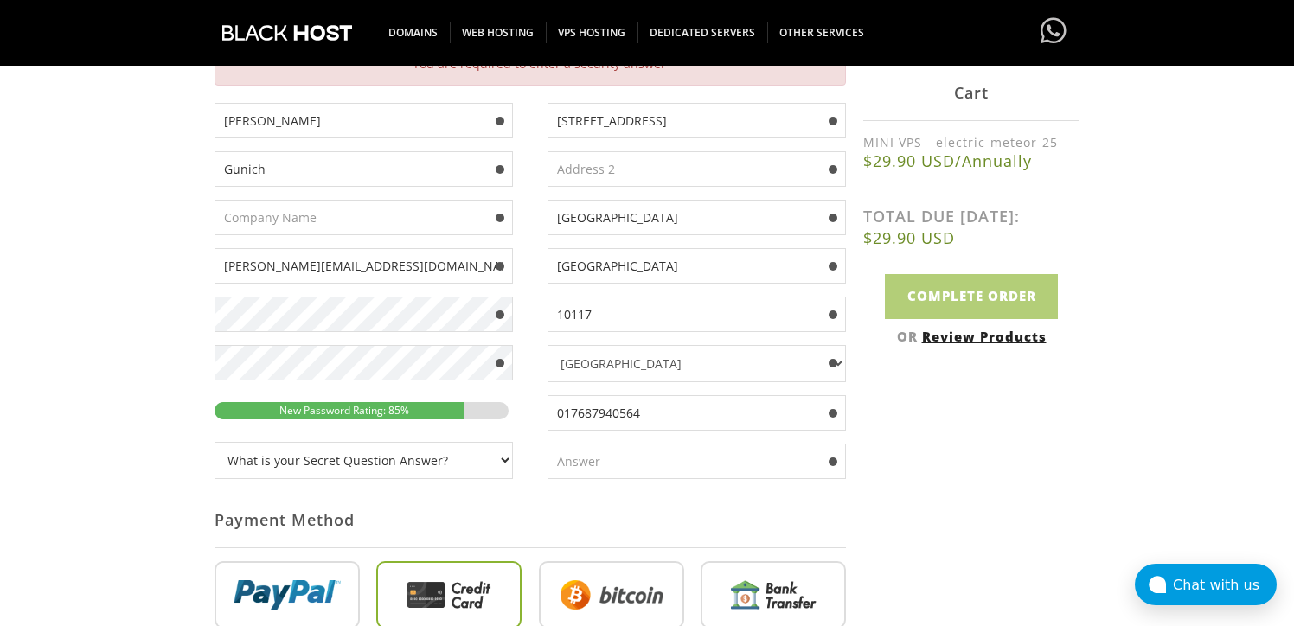
click at [569, 460] on input "text" at bounding box center [696, 461] width 298 height 35
type input "Y"
type input "Serezha"
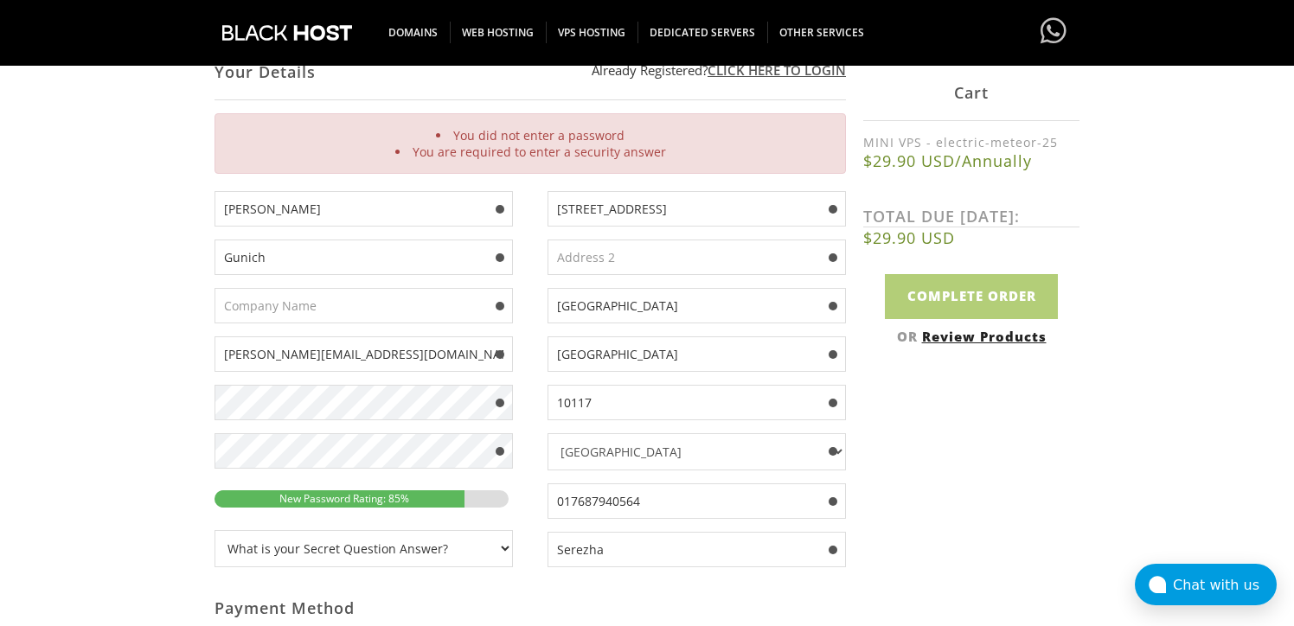
scroll to position [301, 0]
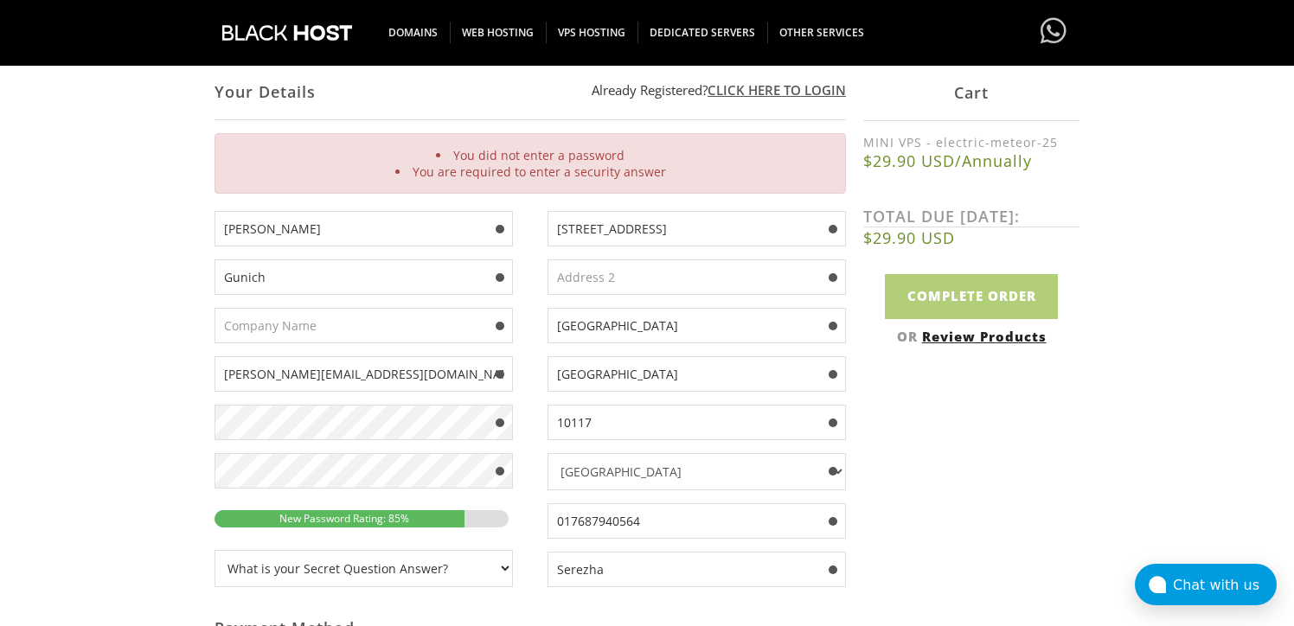
click at [570, 560] on input "Serezha" at bounding box center [696, 569] width 298 height 35
click at [607, 518] on input "017687940564" at bounding box center [696, 520] width 298 height 35
click at [400, 328] on input "text" at bounding box center [363, 325] width 298 height 35
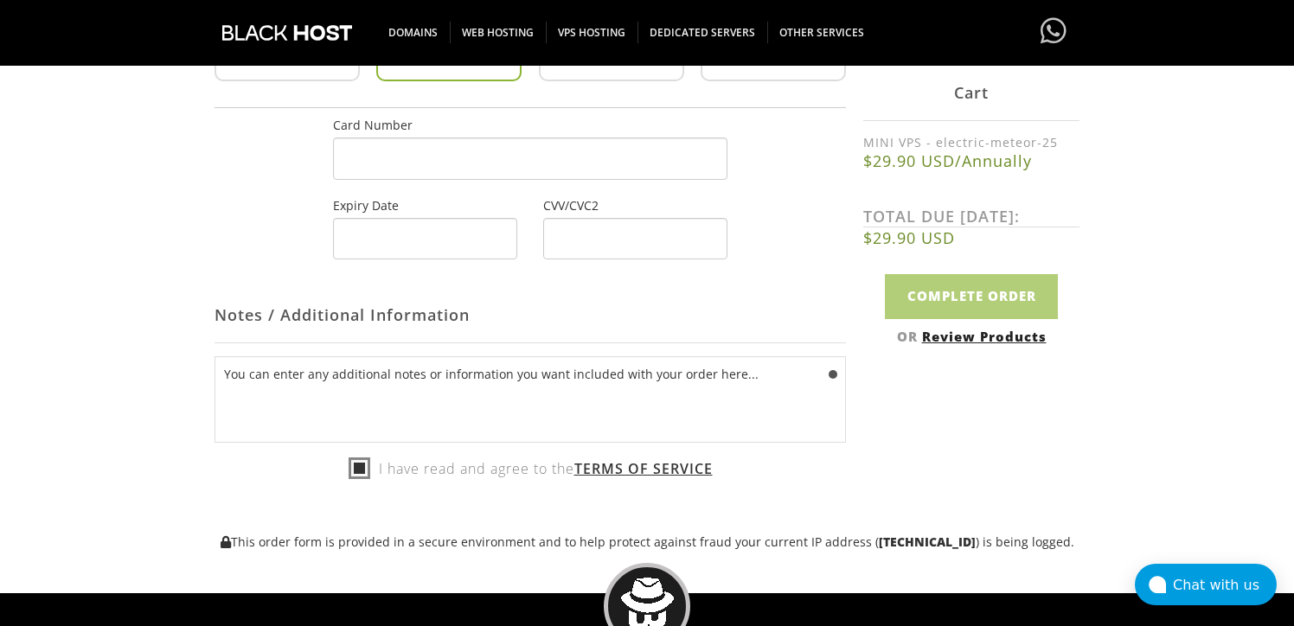
scroll to position [954, 0]
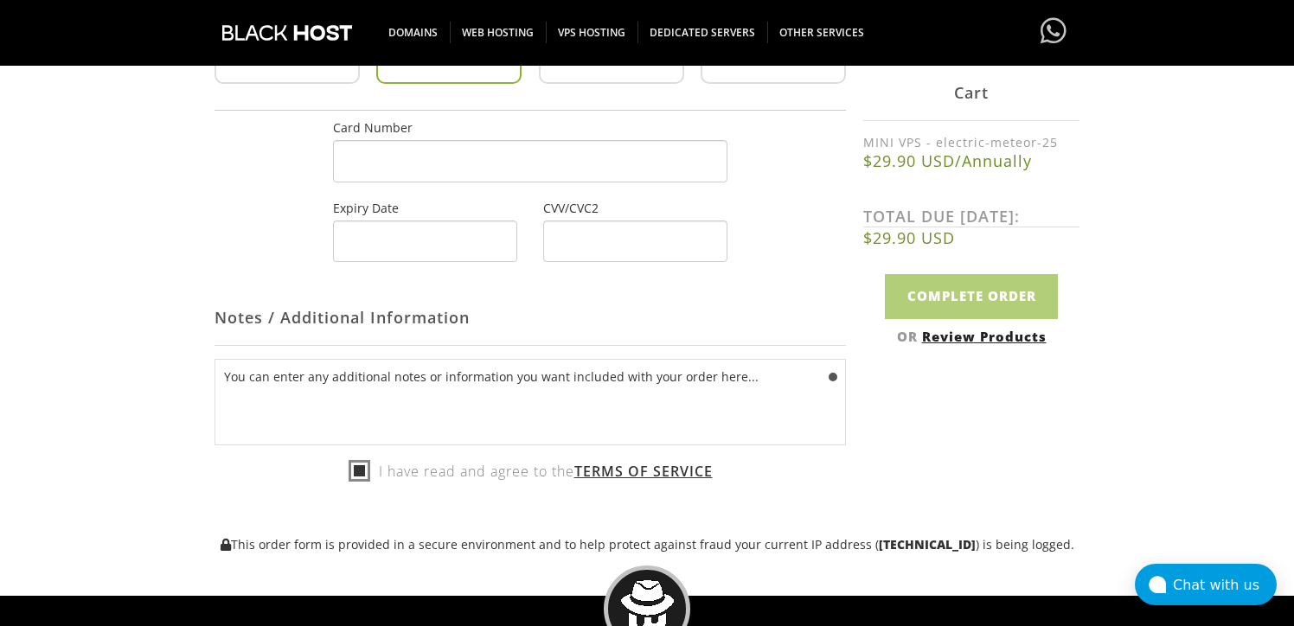
click at [350, 476] on label "I have read and agree to the Terms of Service" at bounding box center [530, 471] width 364 height 26
checkbox input "true"
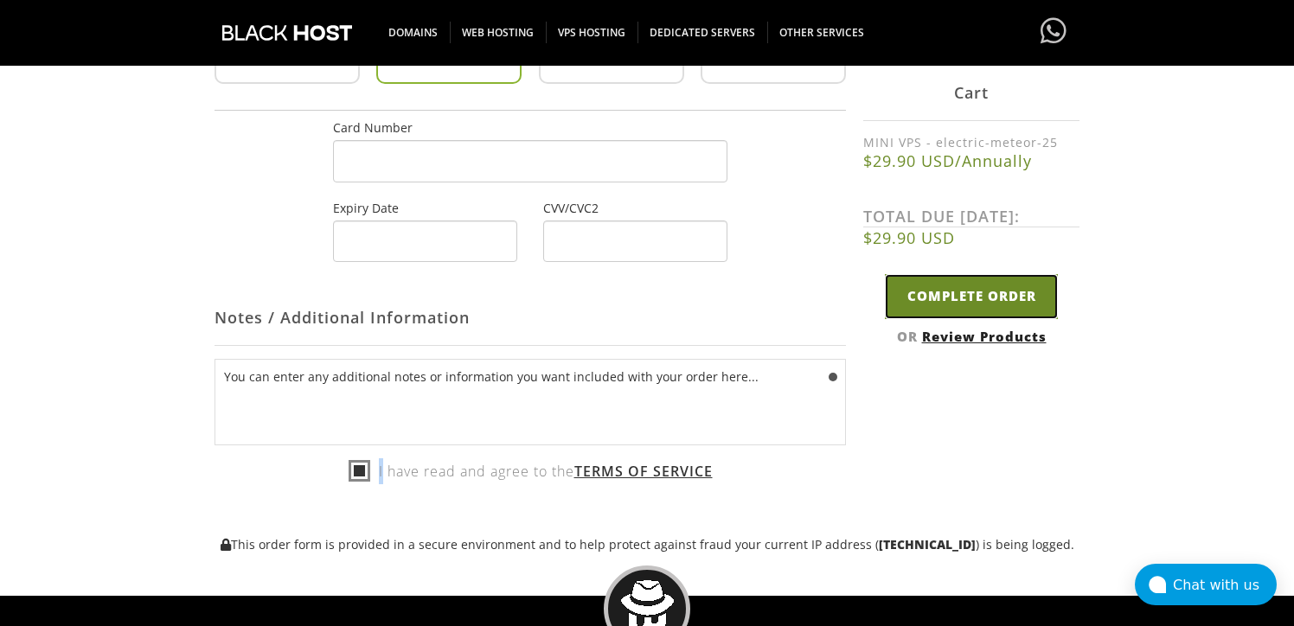
click at [964, 304] on input "Complete Order" at bounding box center [971, 296] width 173 height 44
type input "Please Wait..."
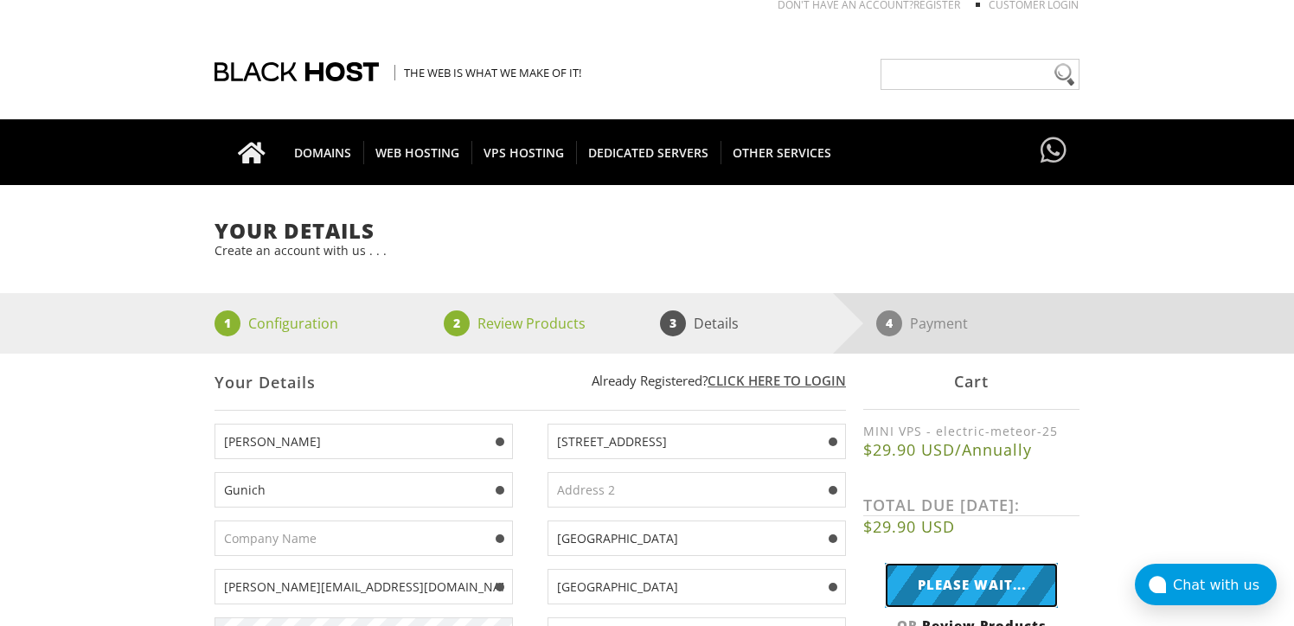
scroll to position [0, 0]
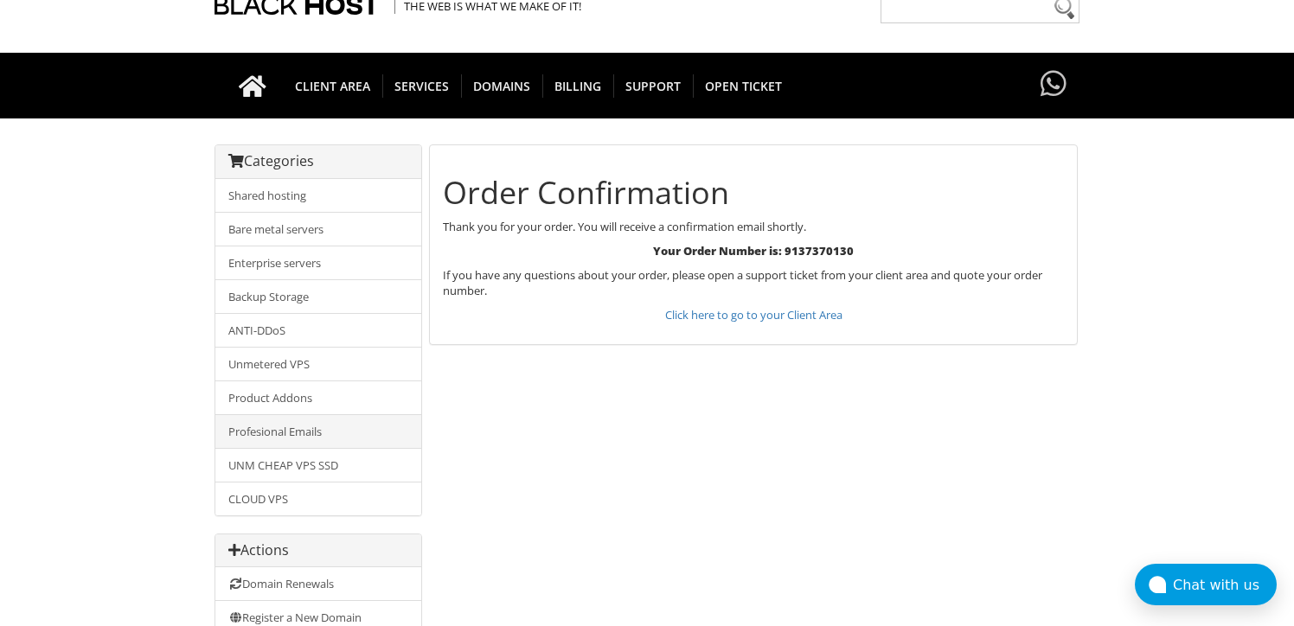
scroll to position [74, 0]
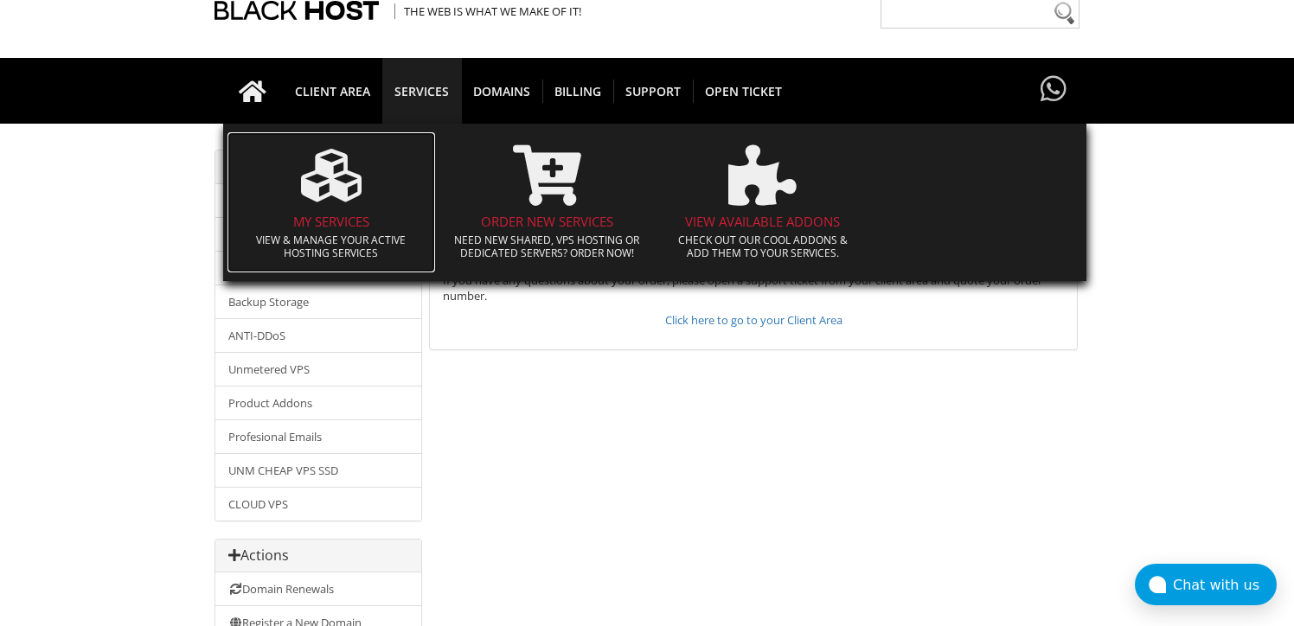
click at [346, 207] on span at bounding box center [331, 176] width 190 height 78
